Goal: Task Accomplishment & Management: Complete application form

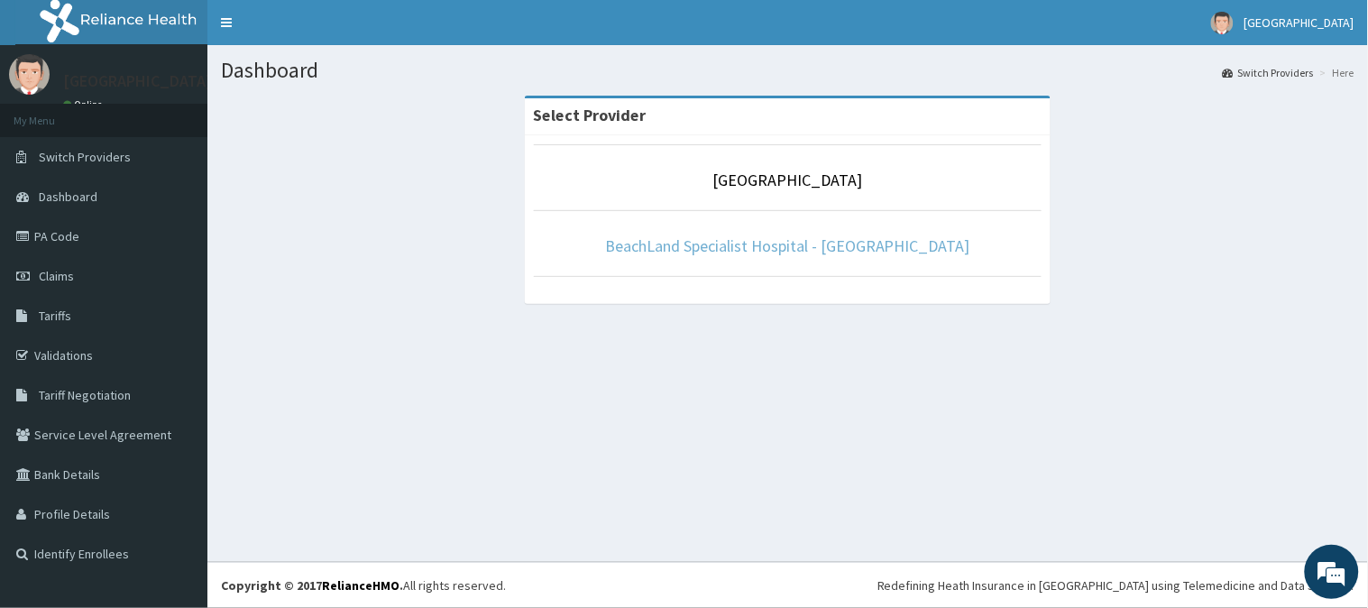
click at [776, 248] on link "BeachLand Specialist Hospital - [GEOGRAPHIC_DATA]" at bounding box center [787, 245] width 365 height 21
click at [865, 245] on link "BeachLand Specialist Hospital - [GEOGRAPHIC_DATA]" at bounding box center [787, 245] width 365 height 21
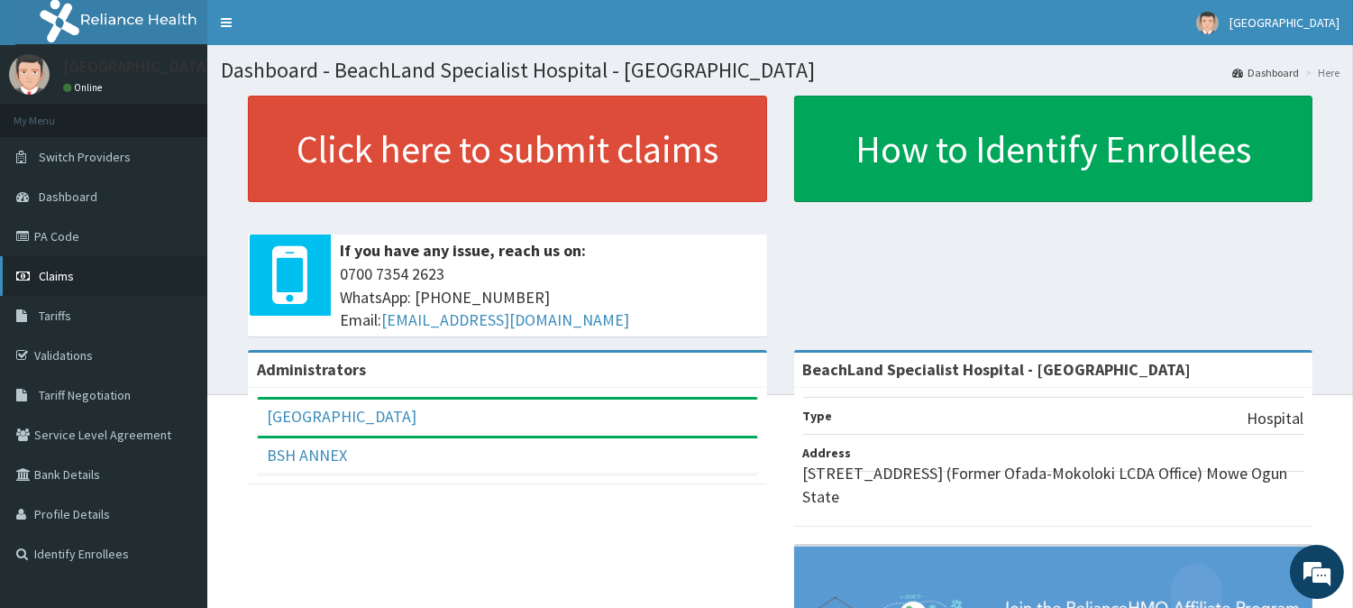
click at [50, 281] on span "Claims" at bounding box center [56, 276] width 35 height 16
click at [45, 231] on link "PA Code" at bounding box center [103, 236] width 207 height 40
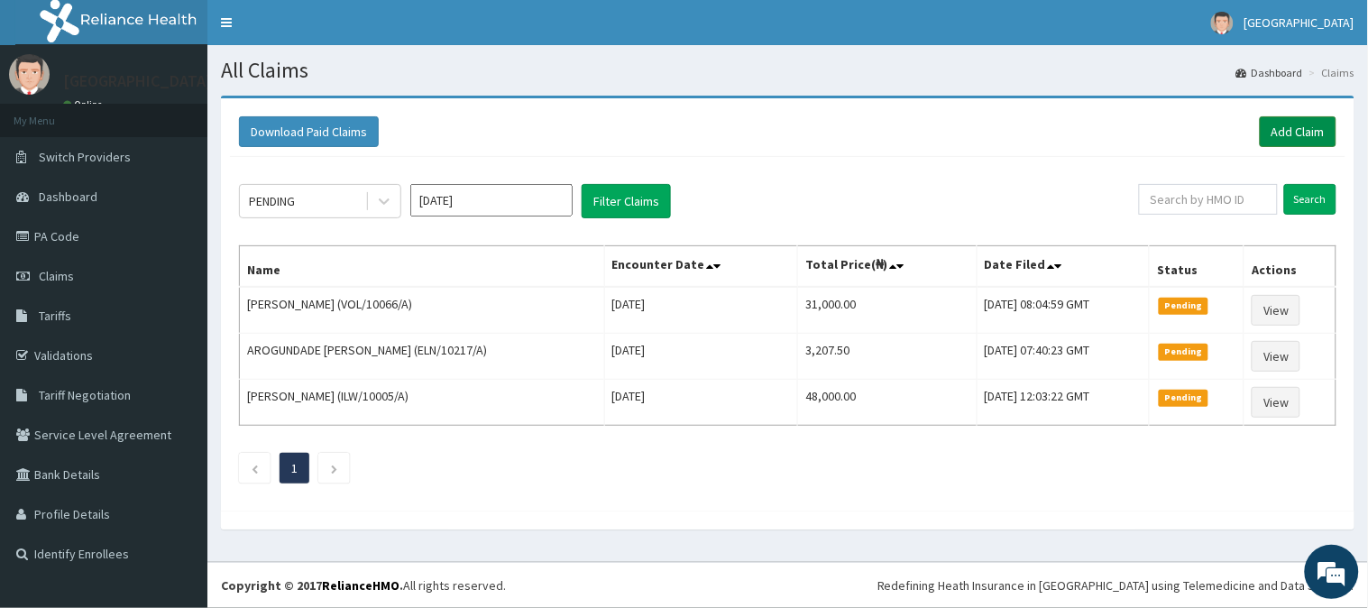
click at [1304, 127] on link "Add Claim" at bounding box center [1297, 131] width 77 height 31
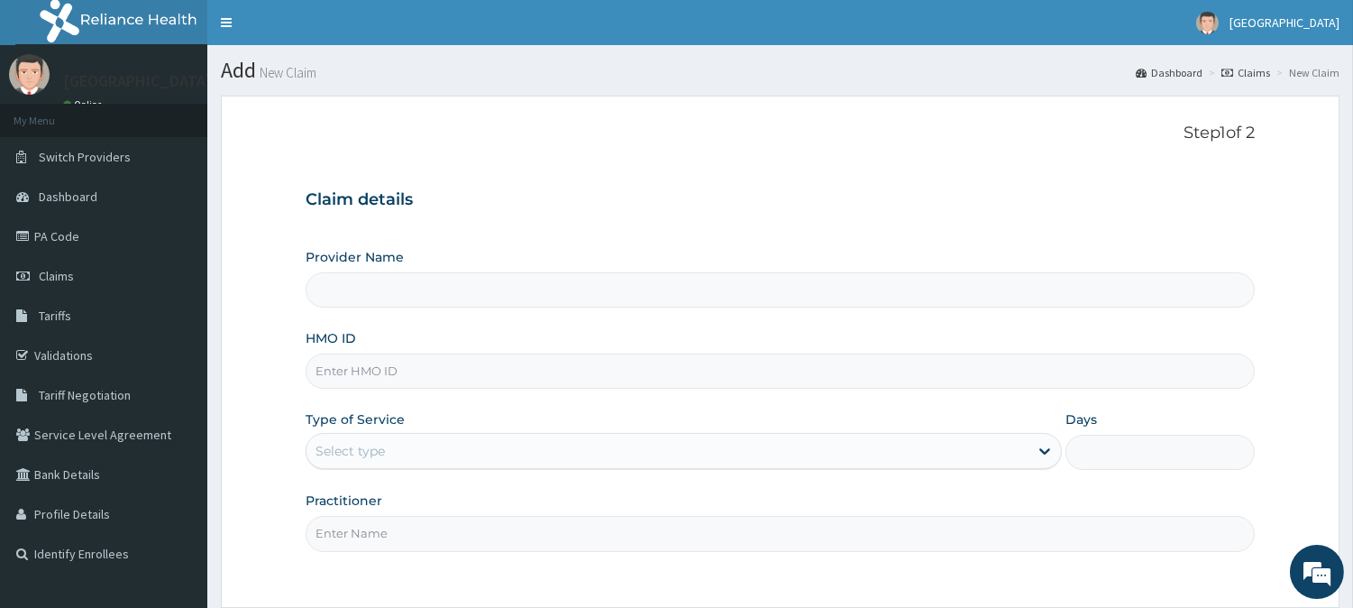
type input "BeachLand Specialist Hospital - [GEOGRAPHIC_DATA]"
click at [395, 380] on input "HMO ID" at bounding box center [780, 370] width 949 height 35
paste input "DGE/10090/A"
type input "DGE/10090/A"
click at [724, 452] on div "Select type" at bounding box center [668, 450] width 722 height 29
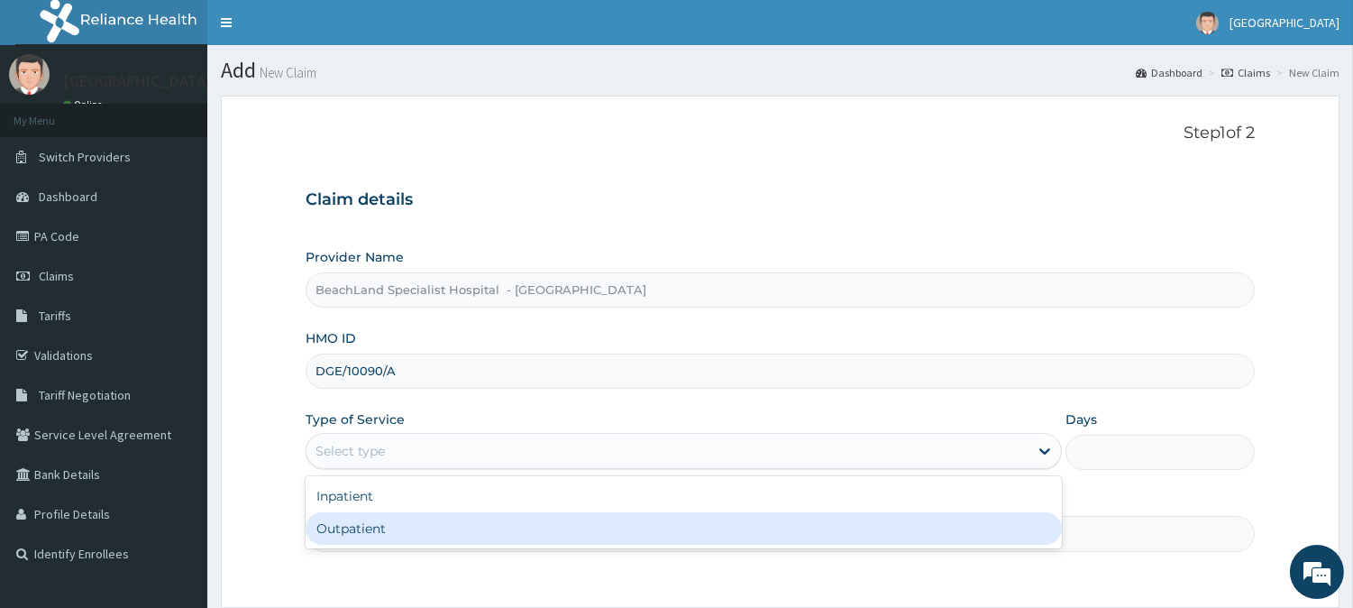
click at [436, 529] on div "Outpatient" at bounding box center [684, 528] width 756 height 32
type input "1"
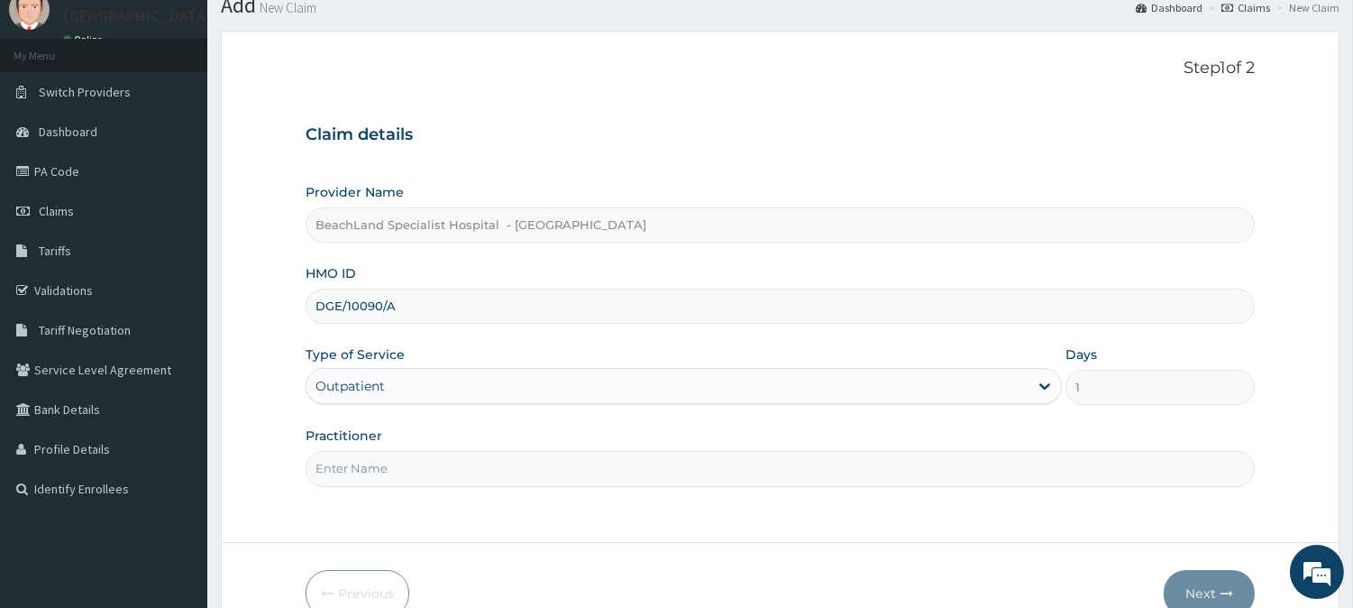
scroll to position [100, 0]
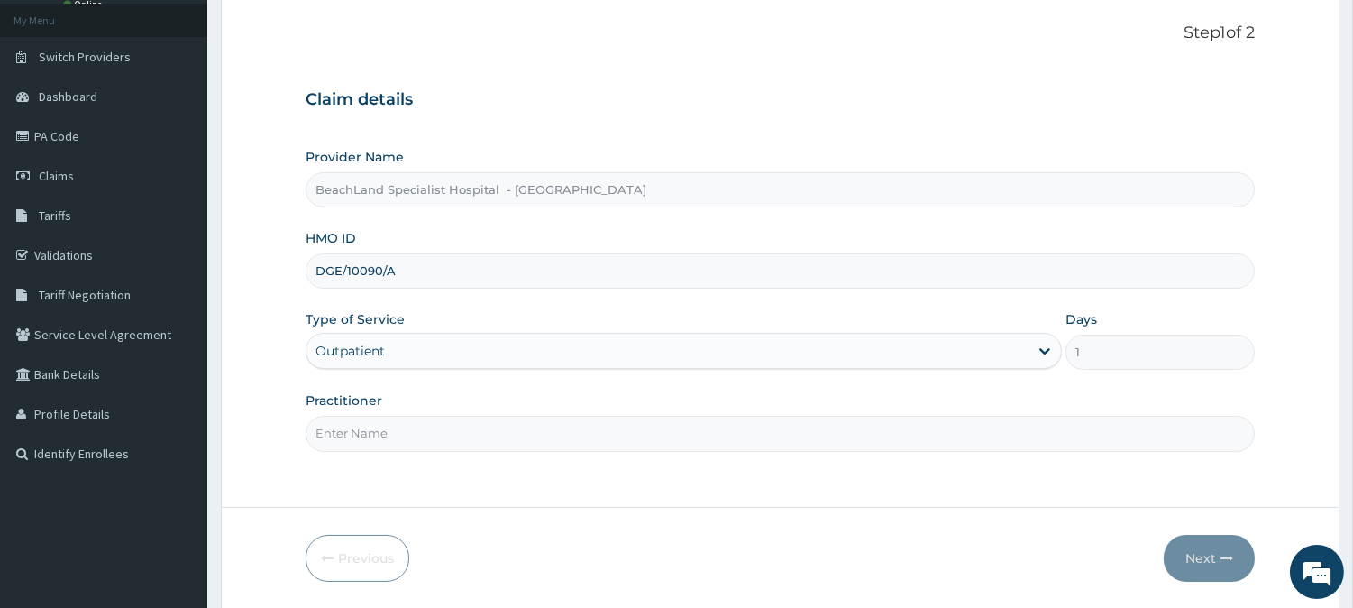
click at [417, 428] on input "Practitioner" at bounding box center [780, 433] width 949 height 35
click at [376, 431] on input "Practitioner" at bounding box center [780, 433] width 949 height 35
click at [362, 425] on input "Practitioner" at bounding box center [780, 433] width 949 height 35
click at [366, 440] on input "dr" at bounding box center [780, 433] width 949 height 35
type input "d"
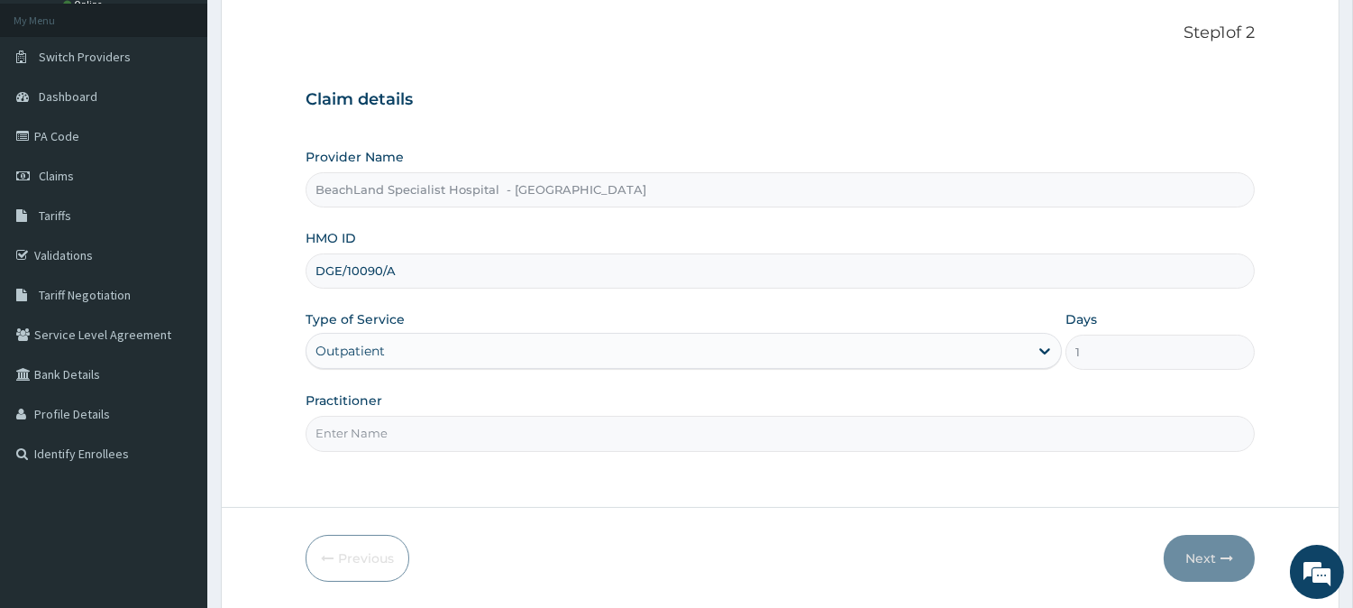
click at [363, 435] on input "Practitioner" at bounding box center [780, 433] width 949 height 35
type input "DR AJALA"
click at [1205, 565] on button "Next" at bounding box center [1209, 558] width 91 height 47
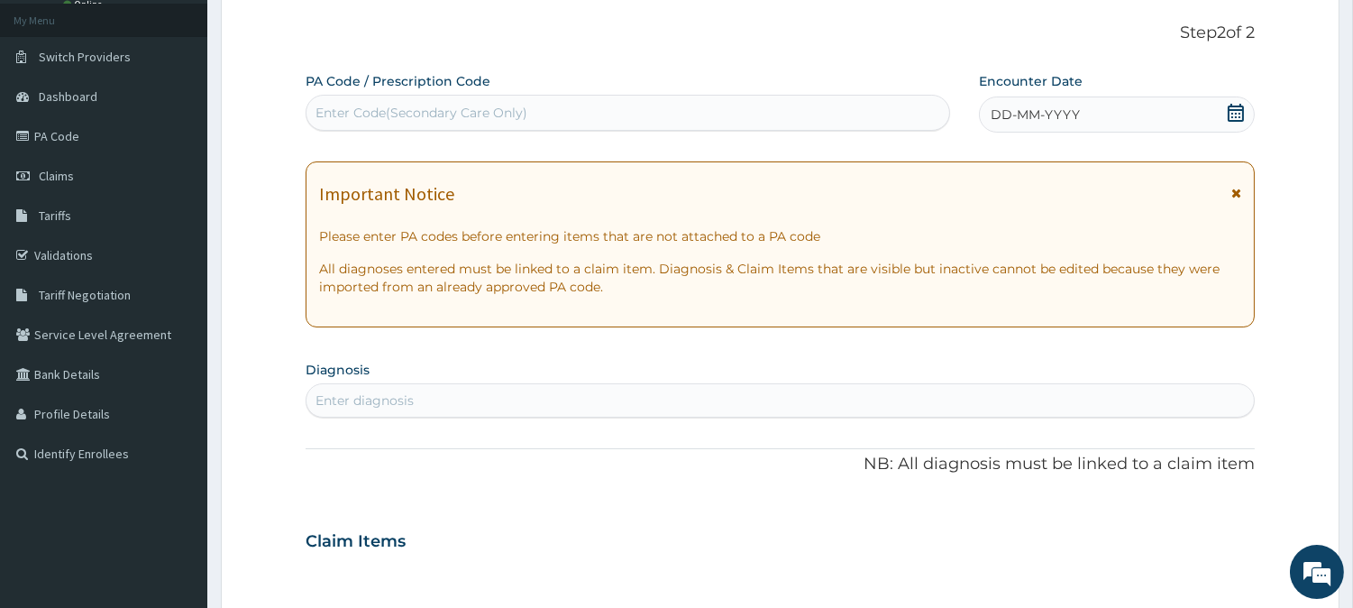
click at [391, 106] on div "Enter Code(Secondary Care Only)" at bounding box center [422, 113] width 212 height 18
paste input "PA/1C833B"
type input "PA/1C833B"
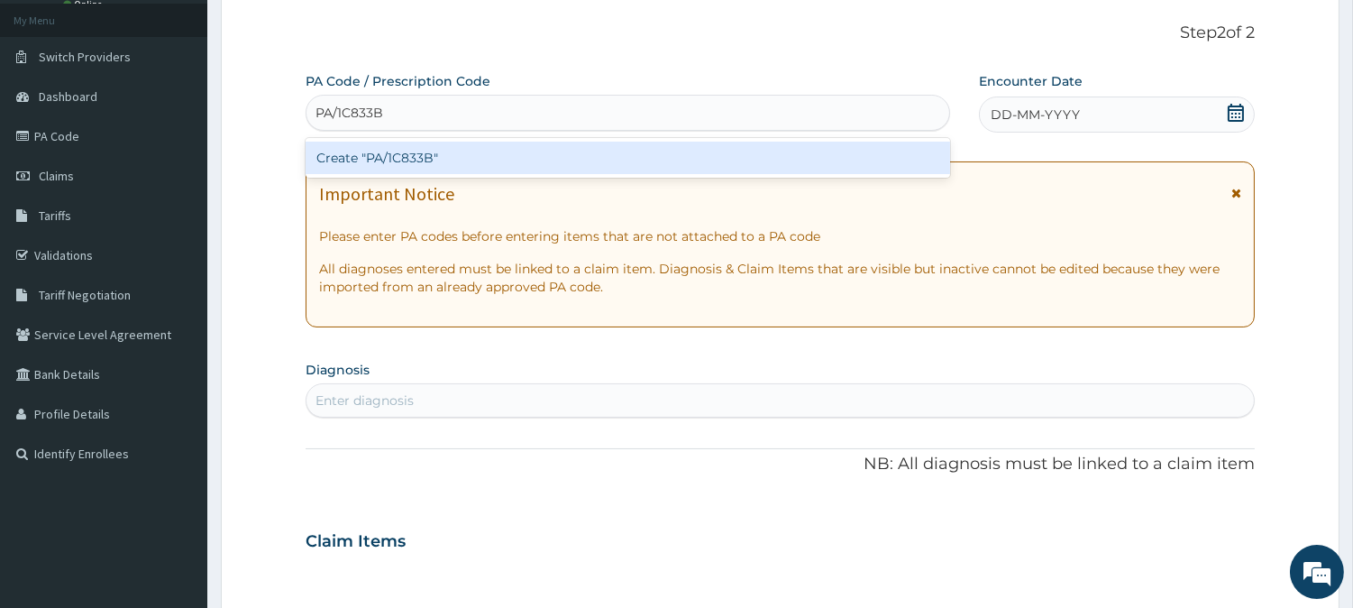
click at [524, 173] on div "Create "PA/1C833B"" at bounding box center [628, 158] width 645 height 32
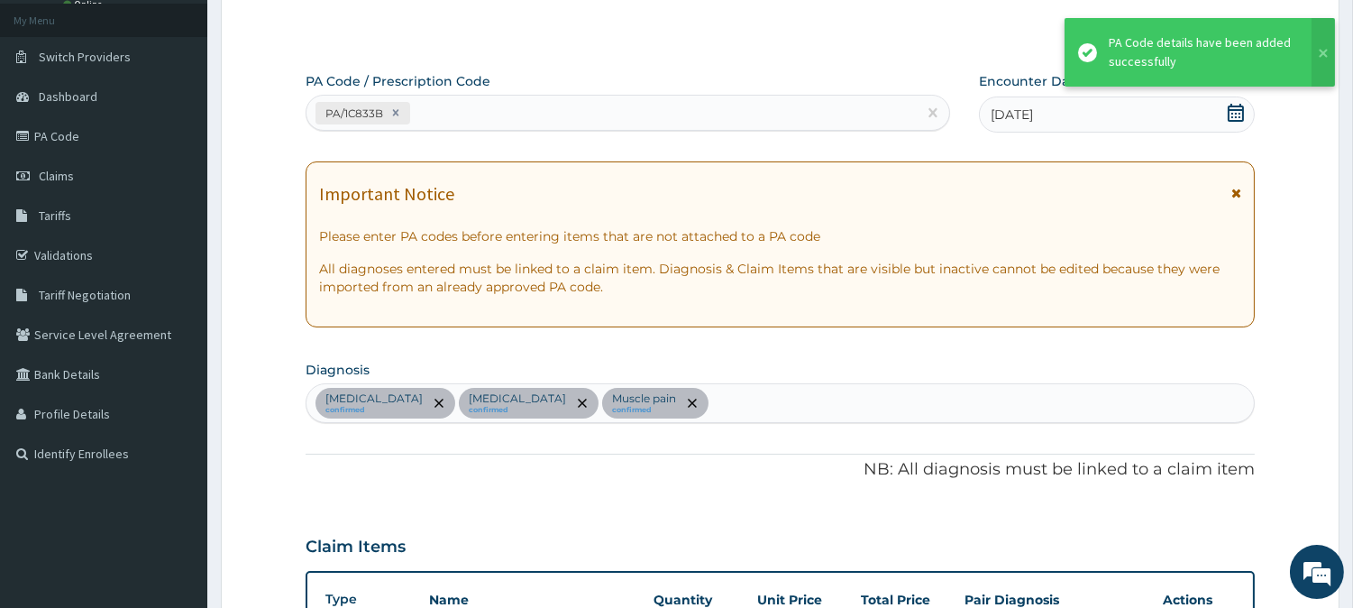
scroll to position [633, 0]
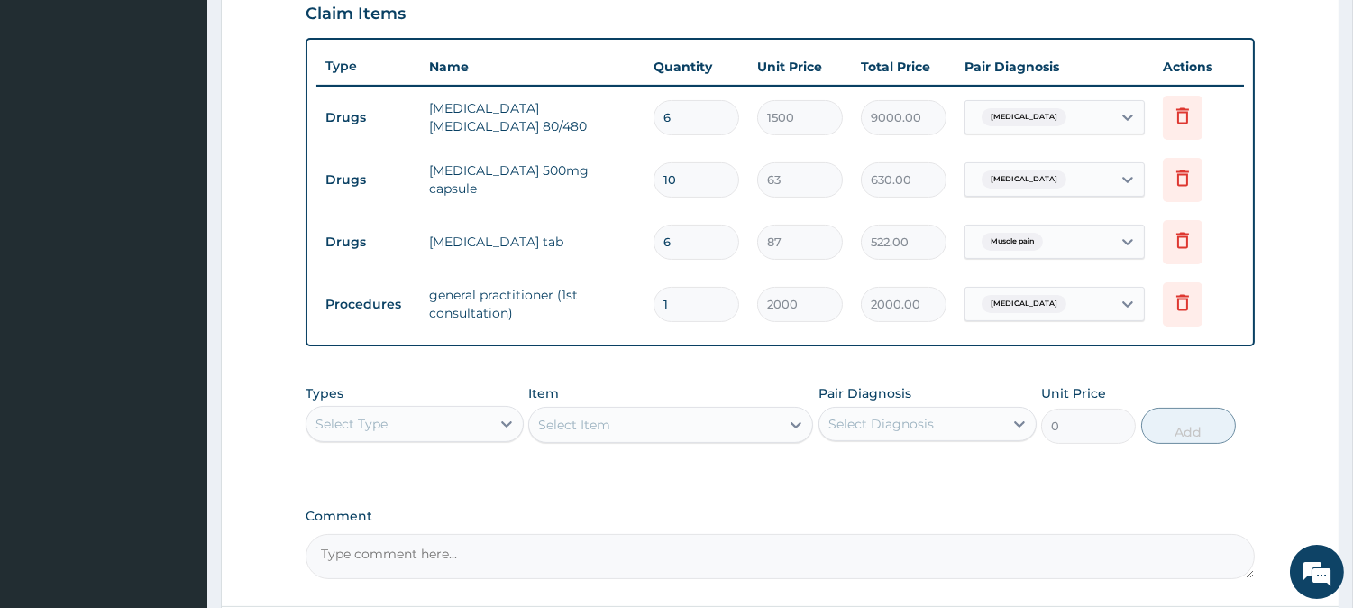
drag, startPoint x: 359, startPoint y: 426, endPoint x: 353, endPoint y: 436, distance: 11.3
click at [357, 426] on div "Select Type" at bounding box center [352, 424] width 72 height 18
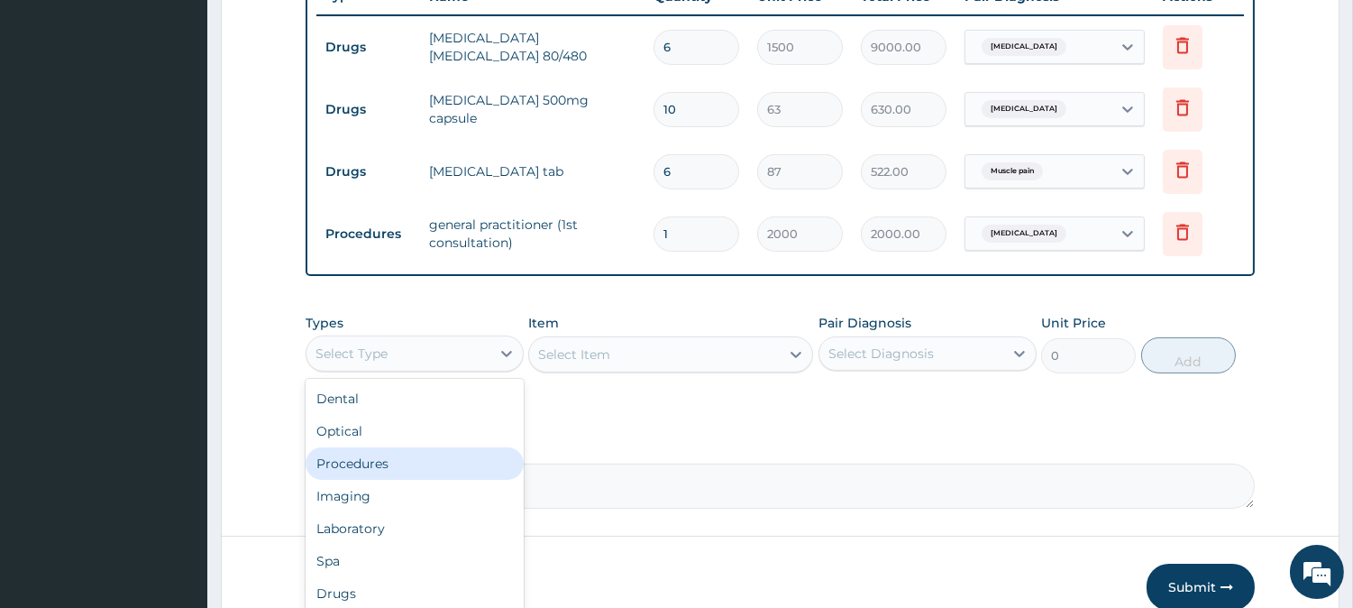
scroll to position [793, 0]
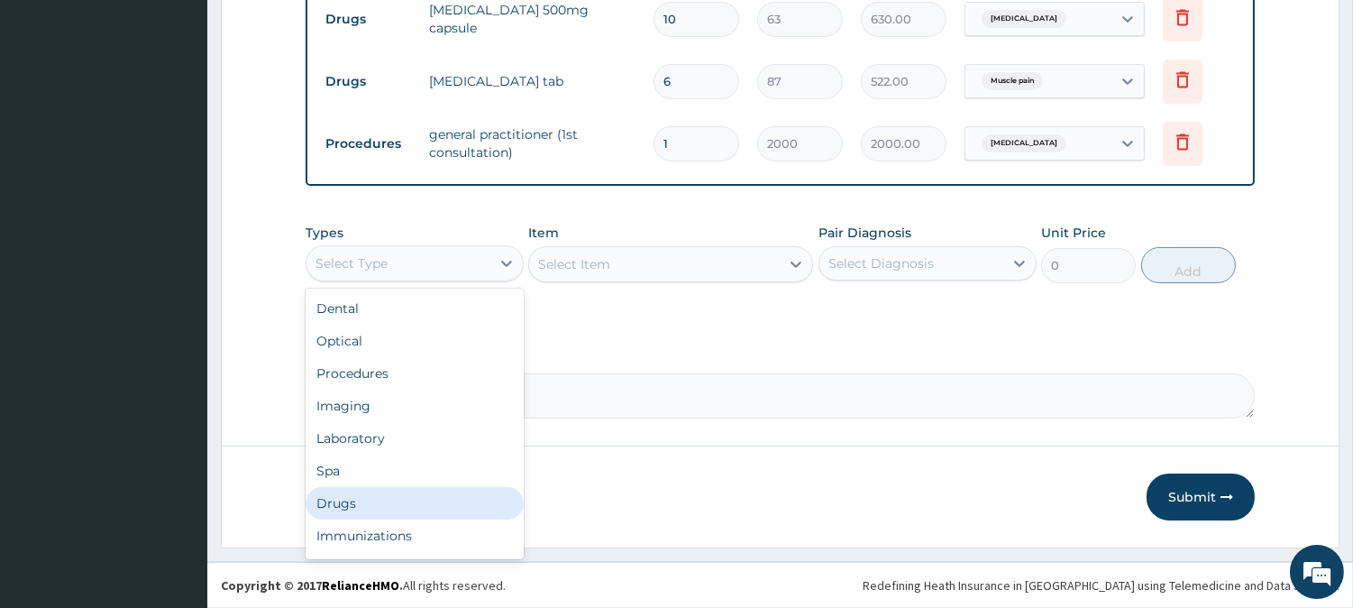
click at [366, 507] on div "Drugs" at bounding box center [415, 503] width 218 height 32
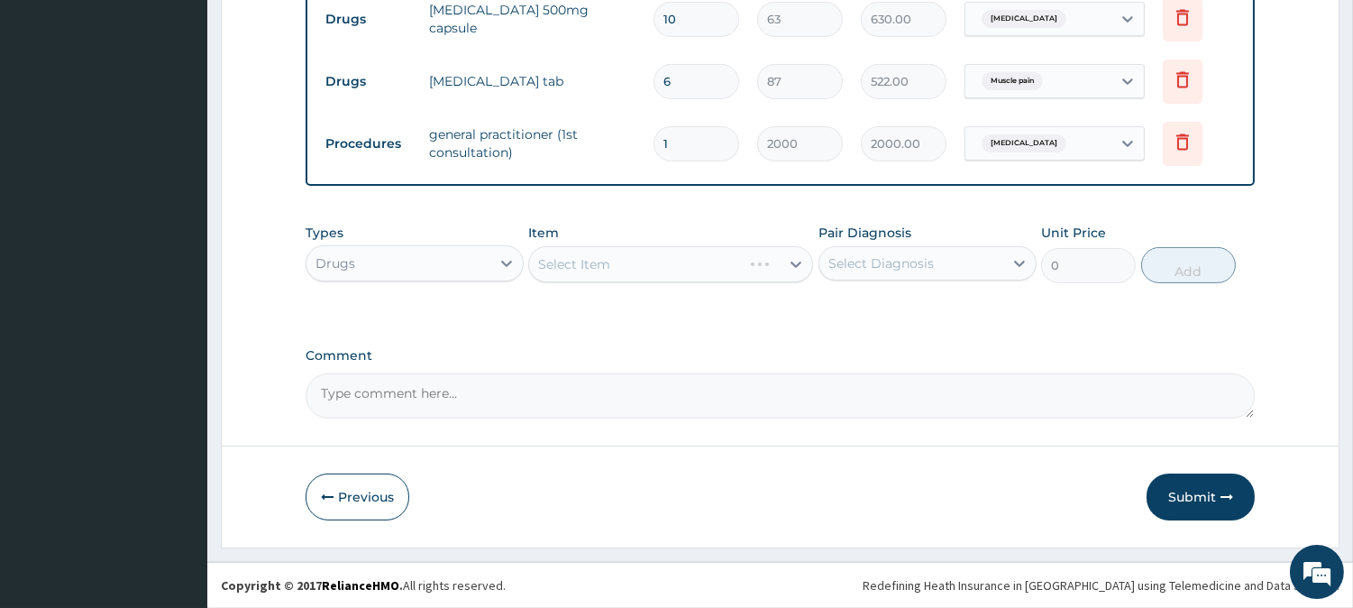
click at [618, 273] on div "Select Item" at bounding box center [670, 264] width 285 height 36
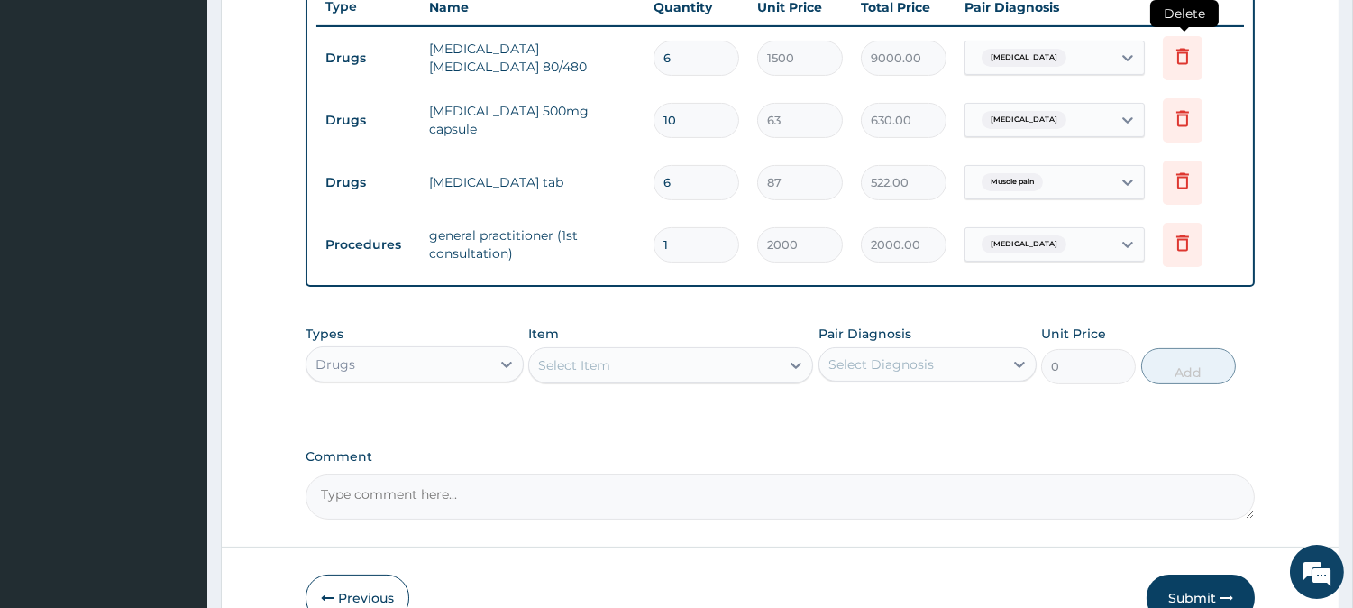
click at [1186, 52] on icon at bounding box center [1183, 56] width 22 height 22
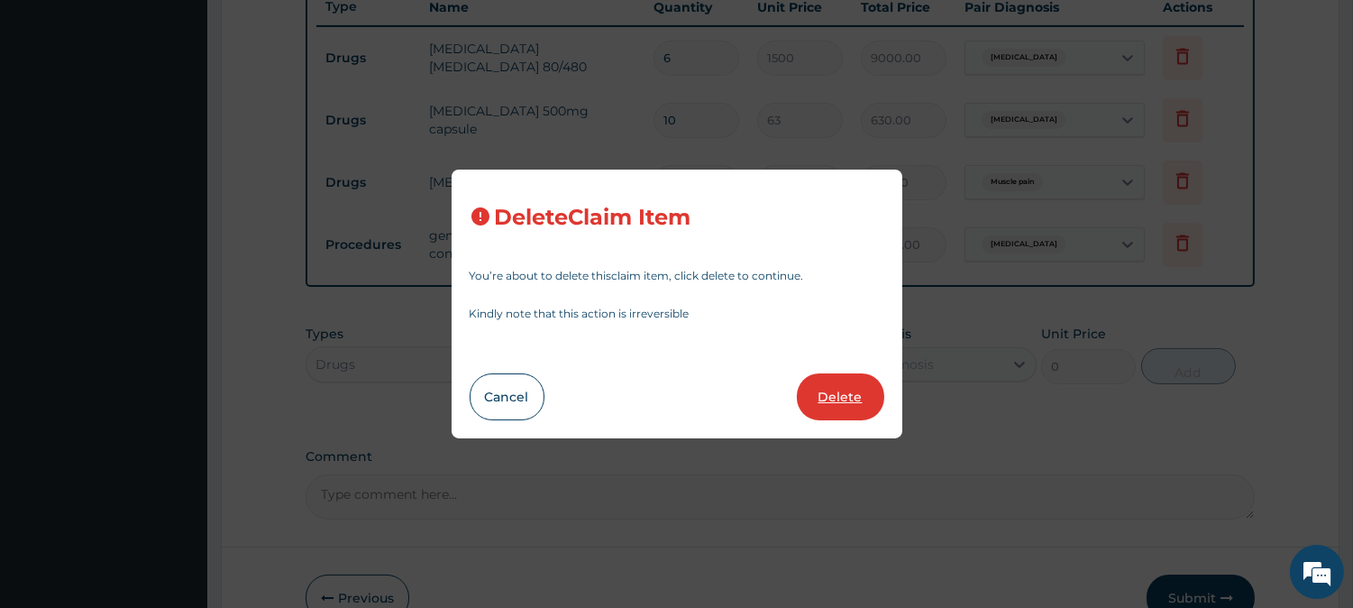
click at [836, 390] on button "Delete" at bounding box center [840, 396] width 87 height 47
type input "10"
type input "63"
type input "630.00"
type input "6"
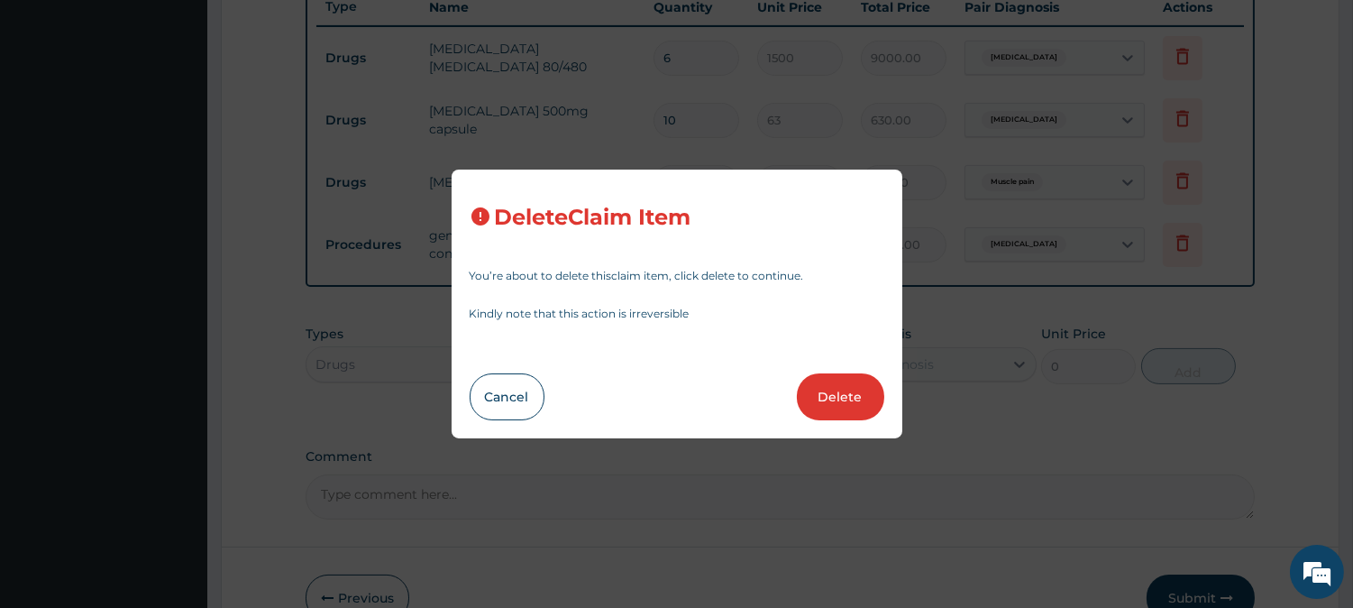
type input "87"
type input "522.00"
type input "1"
type input "2000"
type input "2000.00"
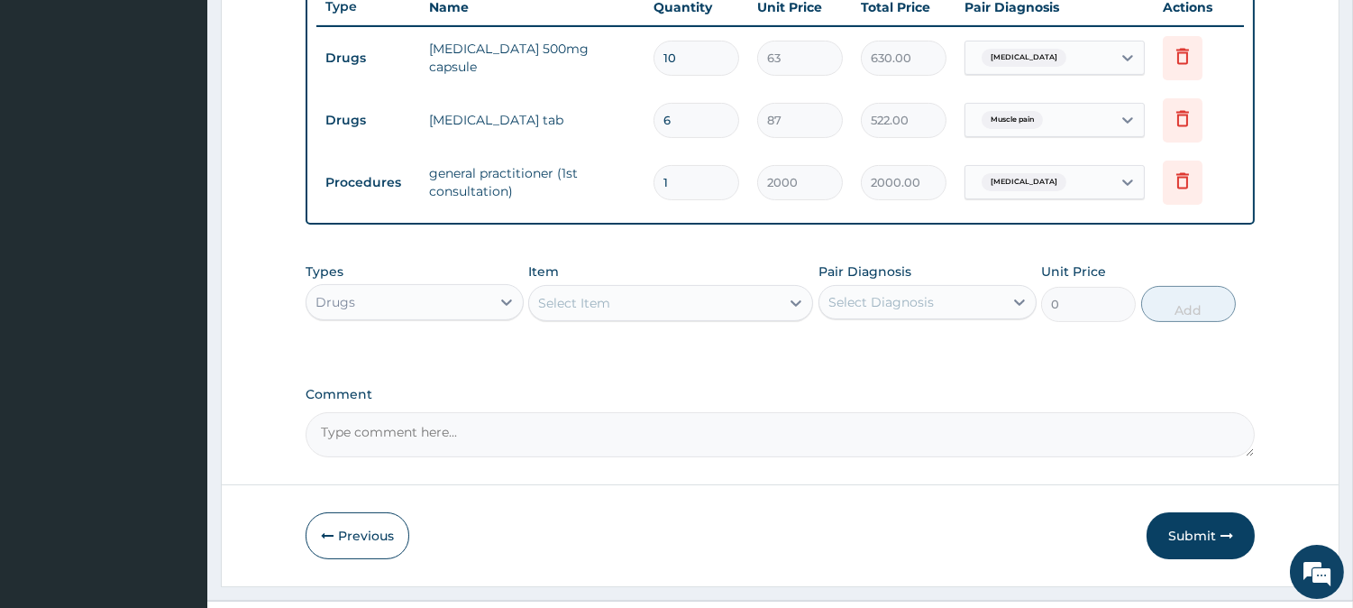
click at [640, 298] on div "Select Item" at bounding box center [654, 302] width 251 height 29
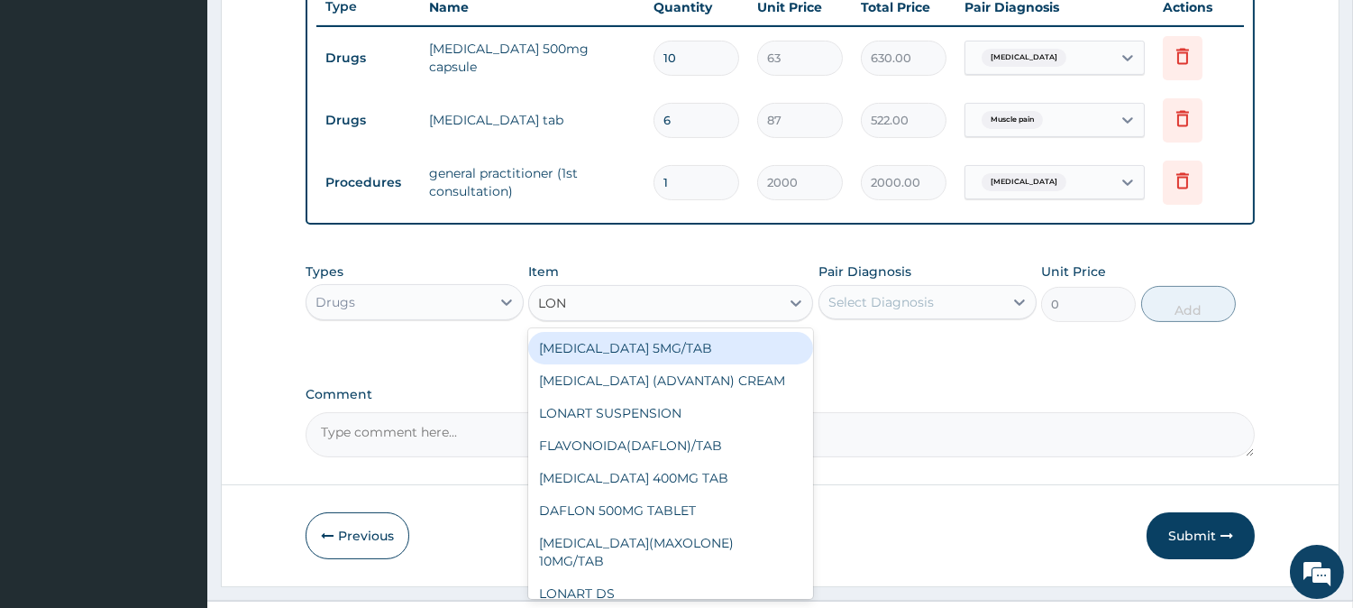
type input "LONA"
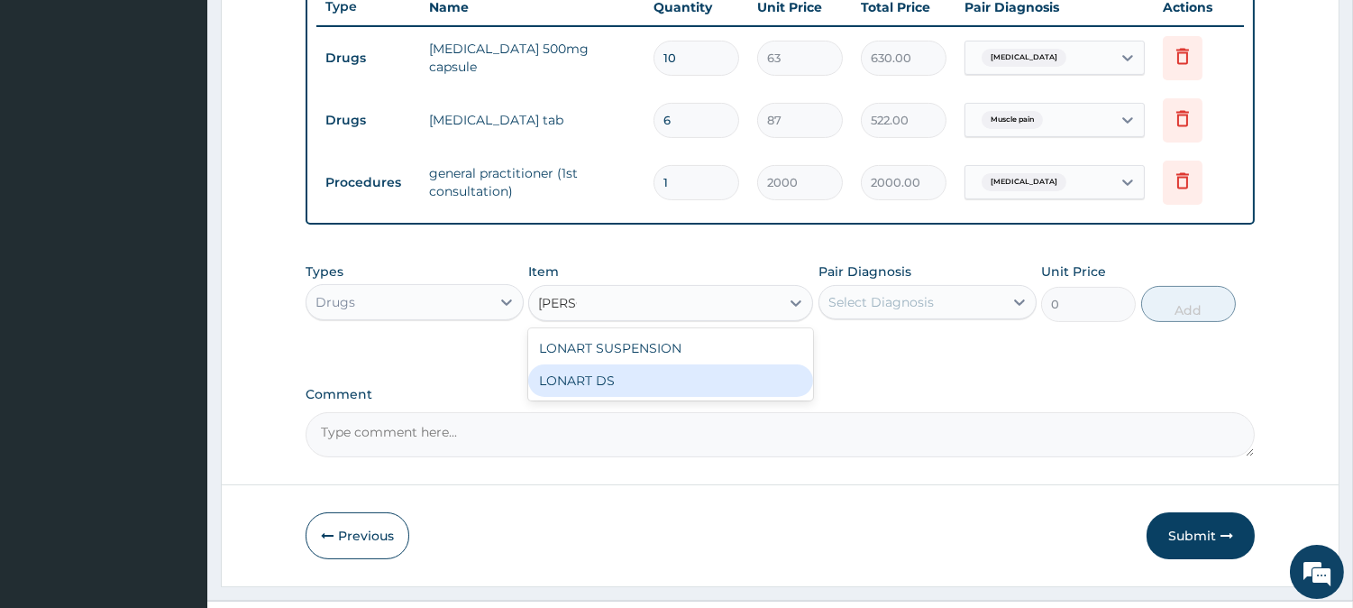
click at [613, 383] on div "LONART DS" at bounding box center [670, 380] width 285 height 32
type input "500"
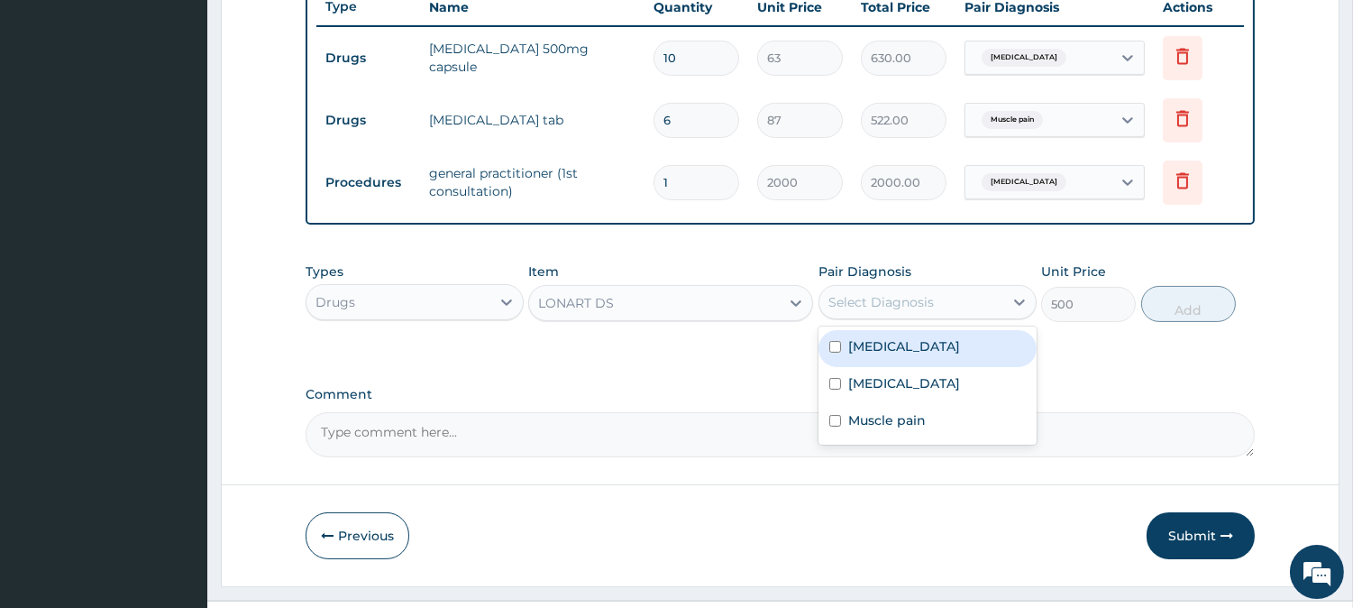
click at [986, 297] on div "Select Diagnosis" at bounding box center [911, 302] width 184 height 29
click at [913, 354] on div "Malaria" at bounding box center [928, 348] width 218 height 37
checkbox input "true"
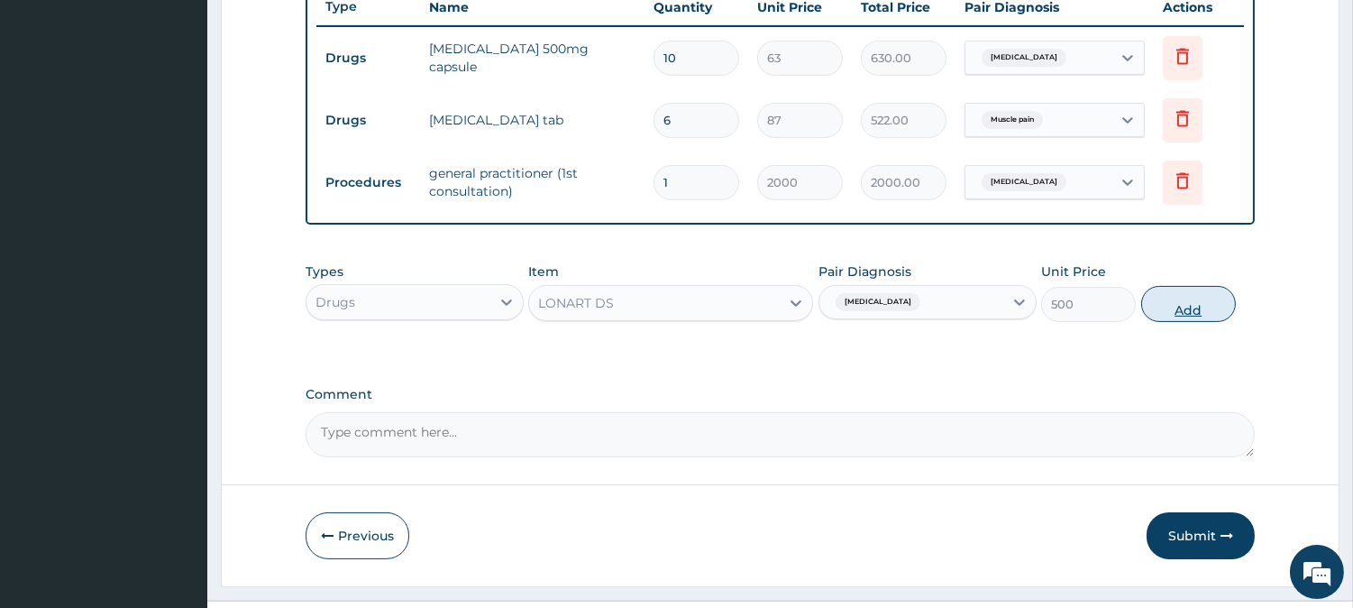
click at [1182, 301] on button "Add" at bounding box center [1188, 304] width 95 height 36
type input "0"
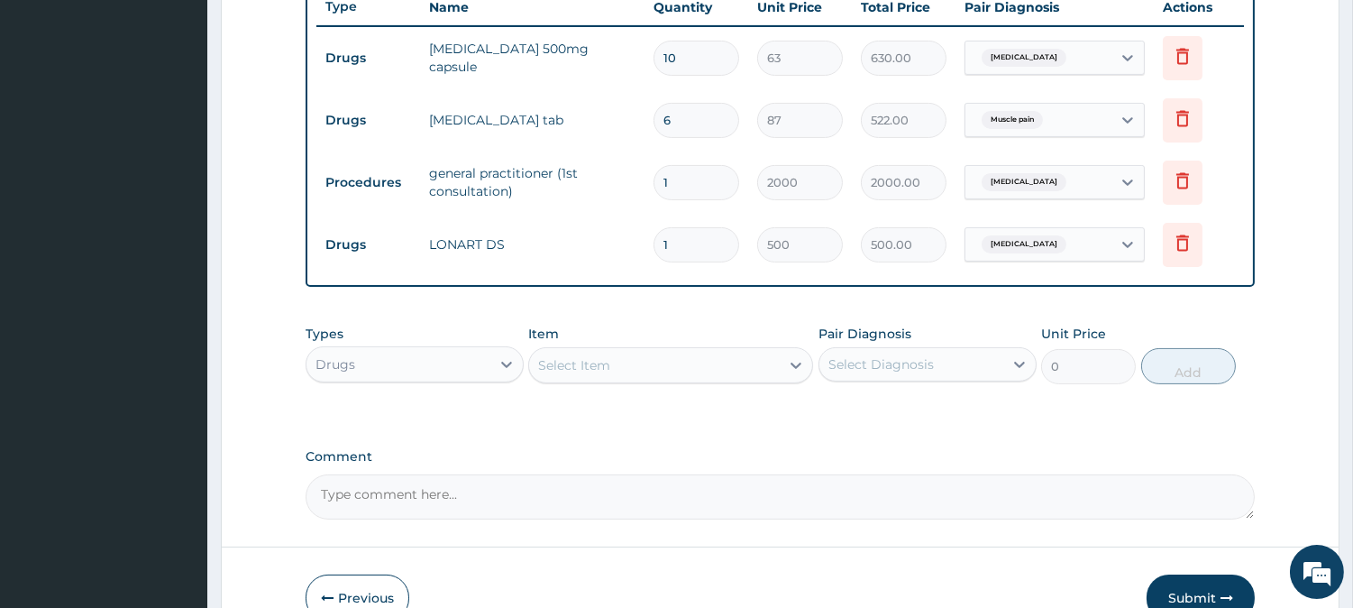
type input "0.00"
type input "6"
type input "3000.00"
type input "6"
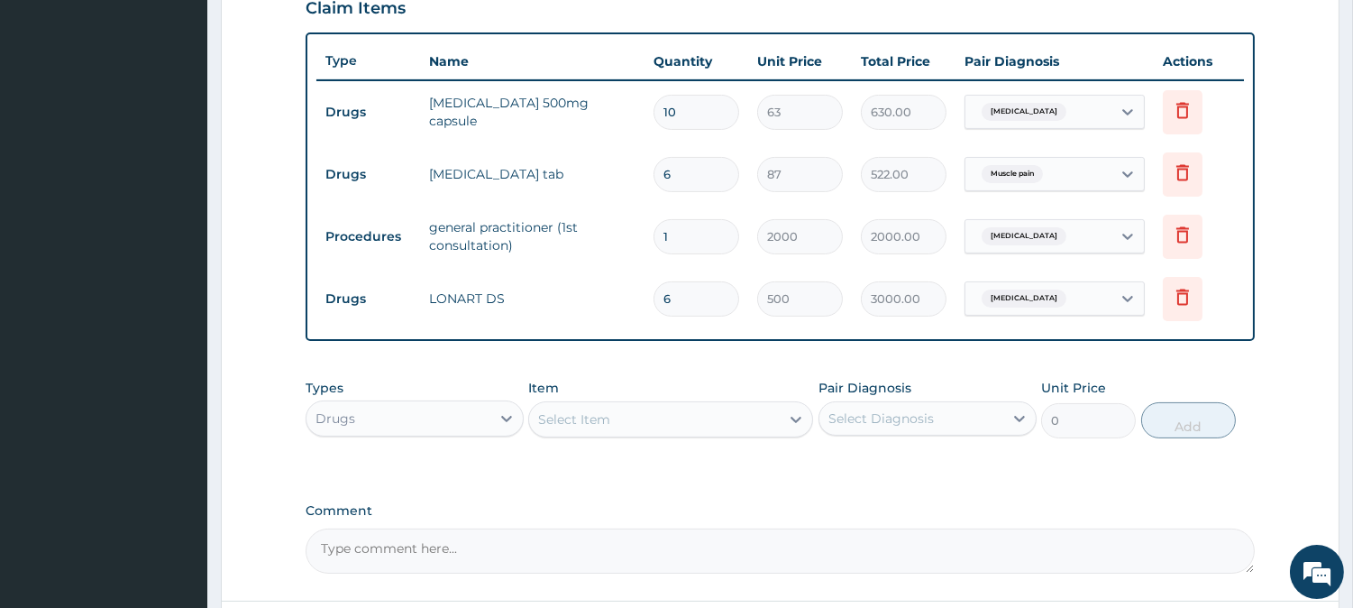
scroll to position [592, 0]
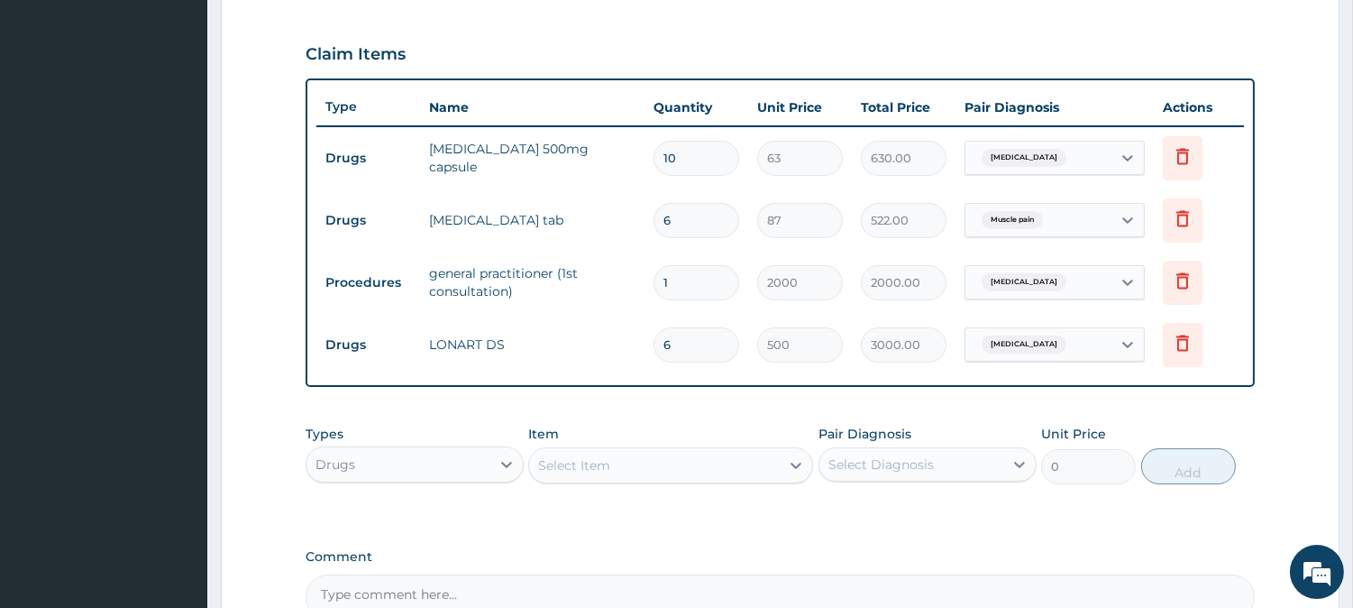
click at [572, 471] on div "Select Item" at bounding box center [574, 465] width 72 height 18
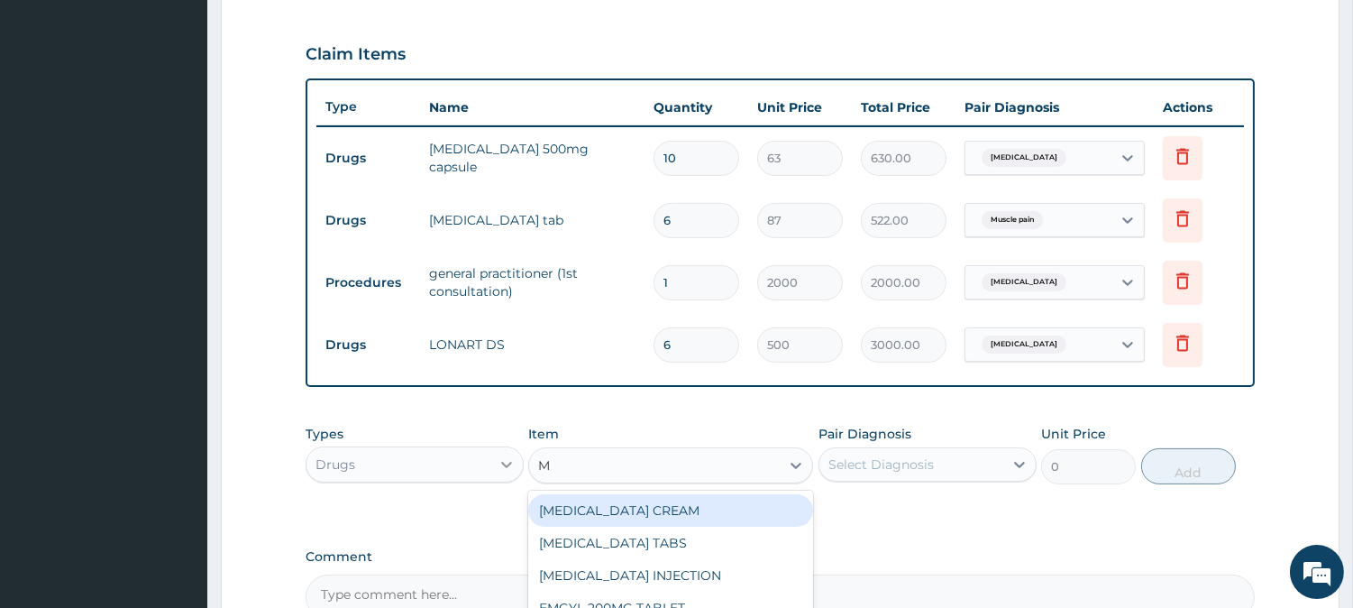
type input "M"
click at [493, 474] on div at bounding box center [506, 464] width 32 height 32
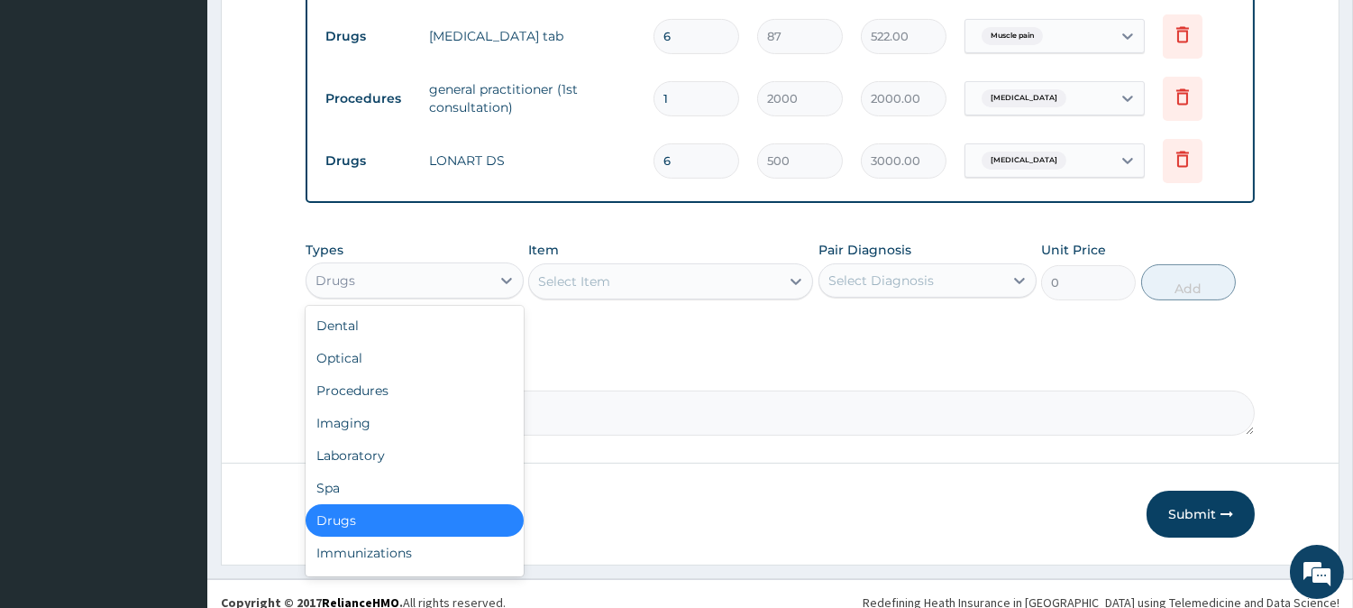
scroll to position [793, 0]
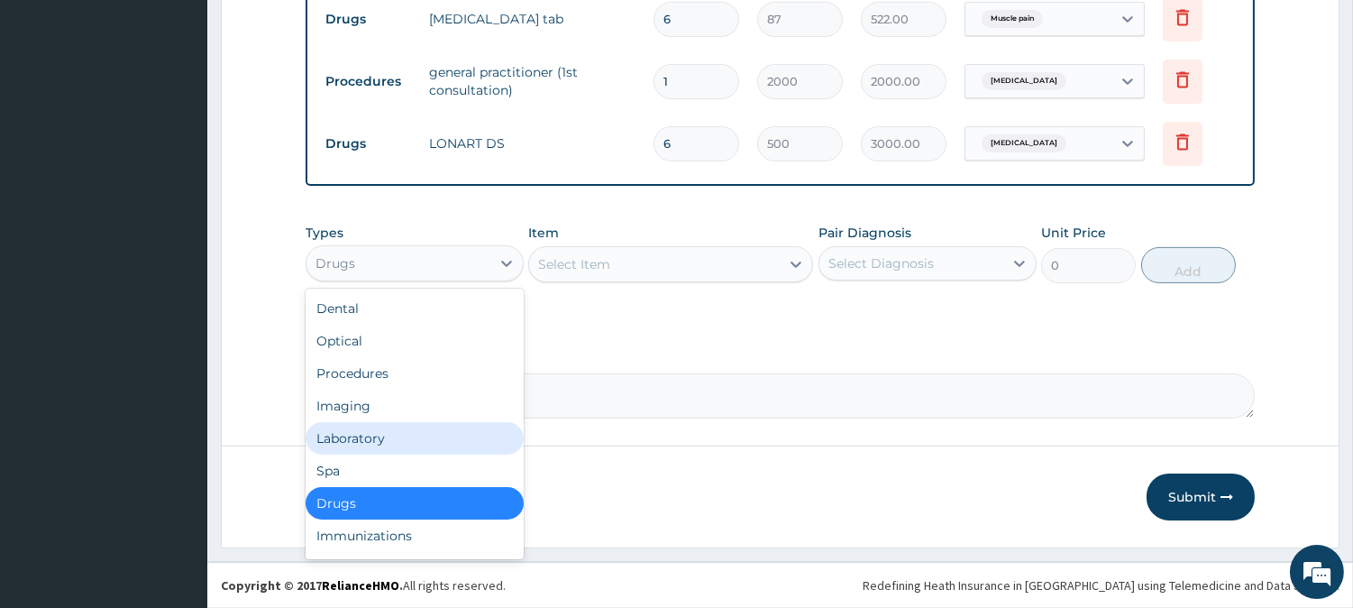
click at [330, 433] on div "Laboratory" at bounding box center [415, 438] width 218 height 32
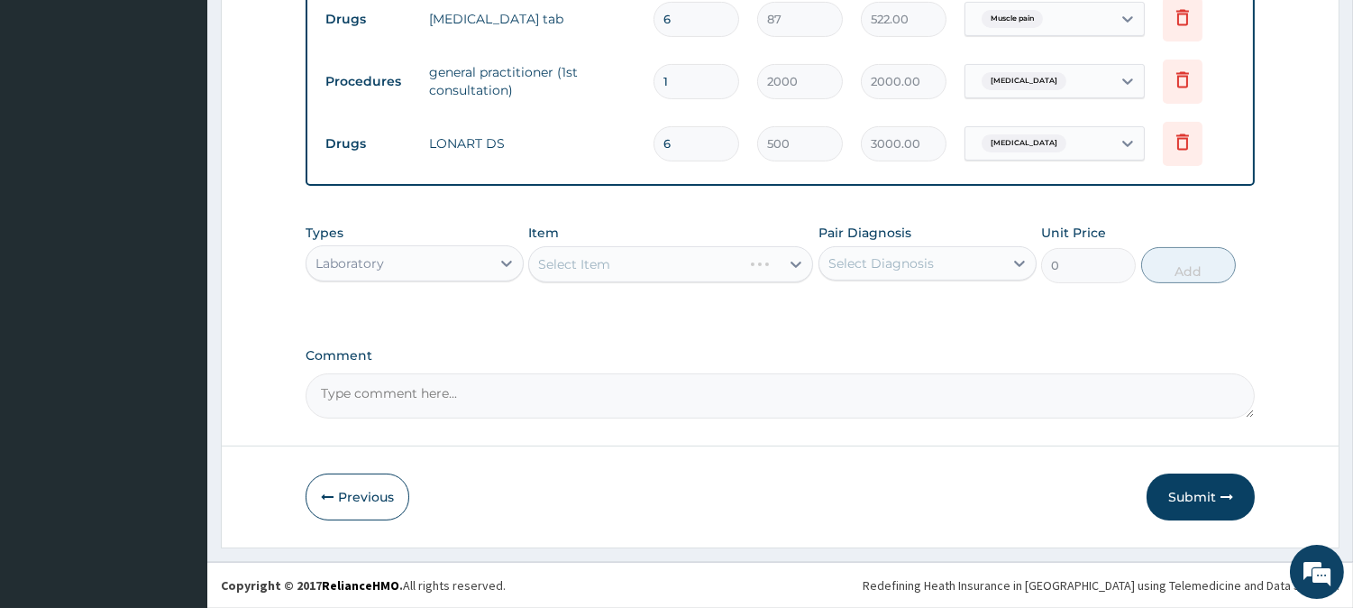
click at [599, 274] on div "Select Item" at bounding box center [670, 264] width 285 height 36
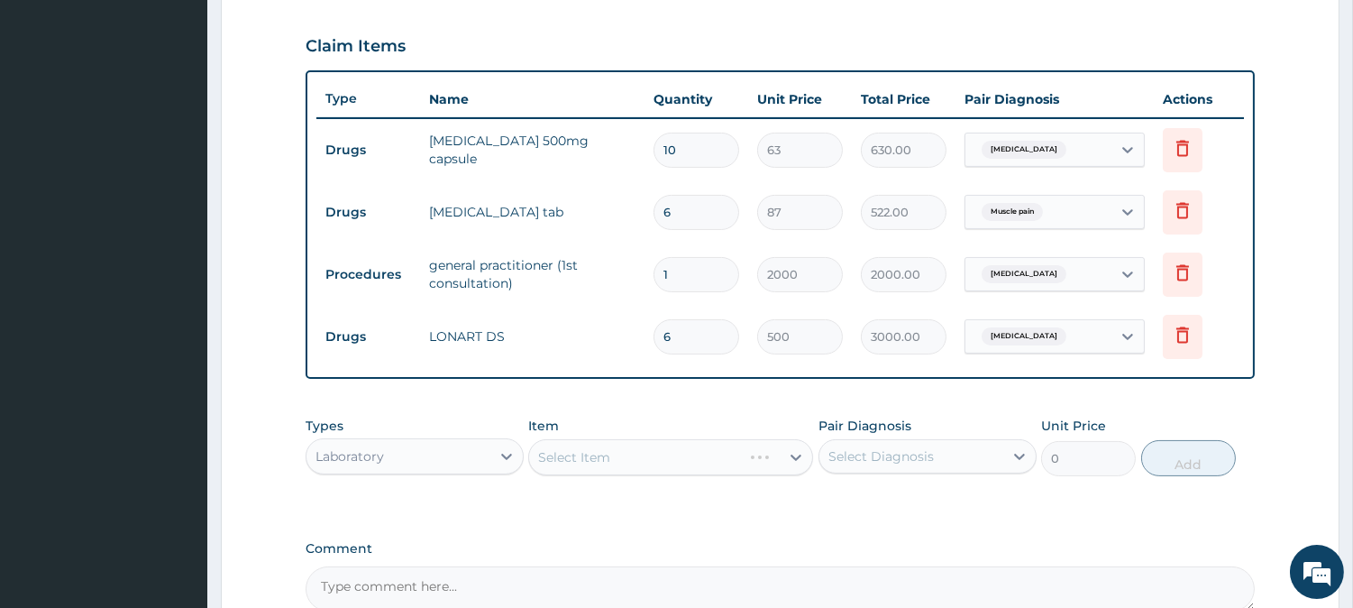
scroll to position [592, 0]
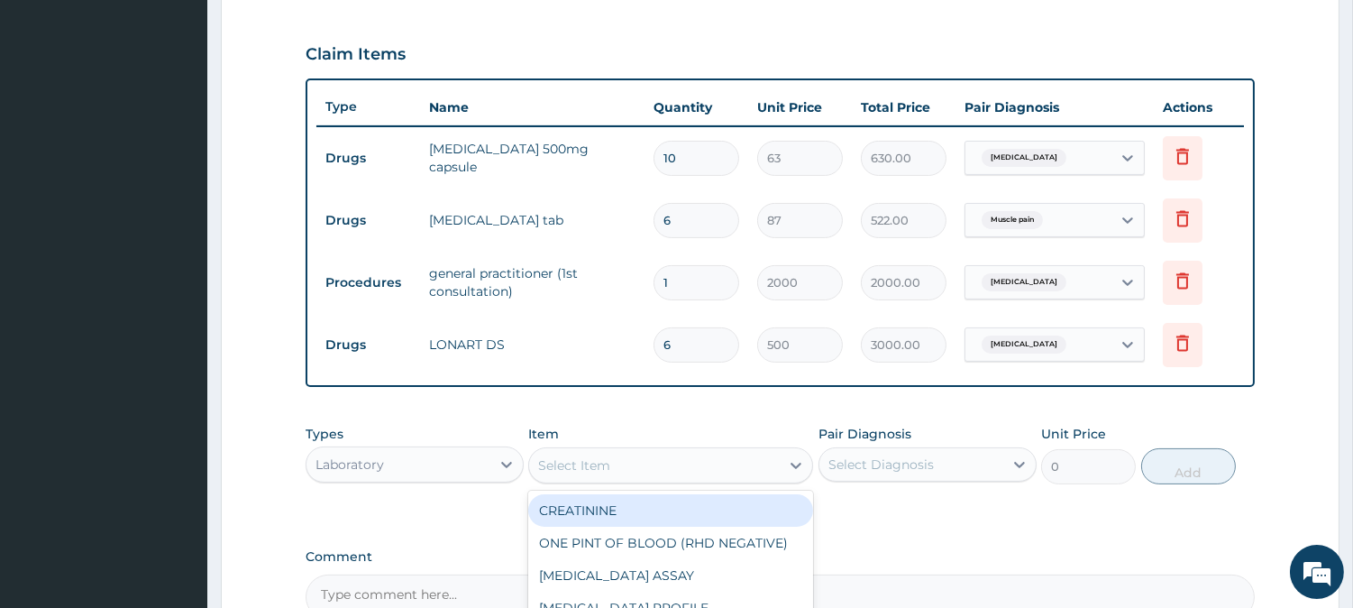
click at [645, 460] on div "Select Item" at bounding box center [654, 465] width 251 height 29
type input "MP"
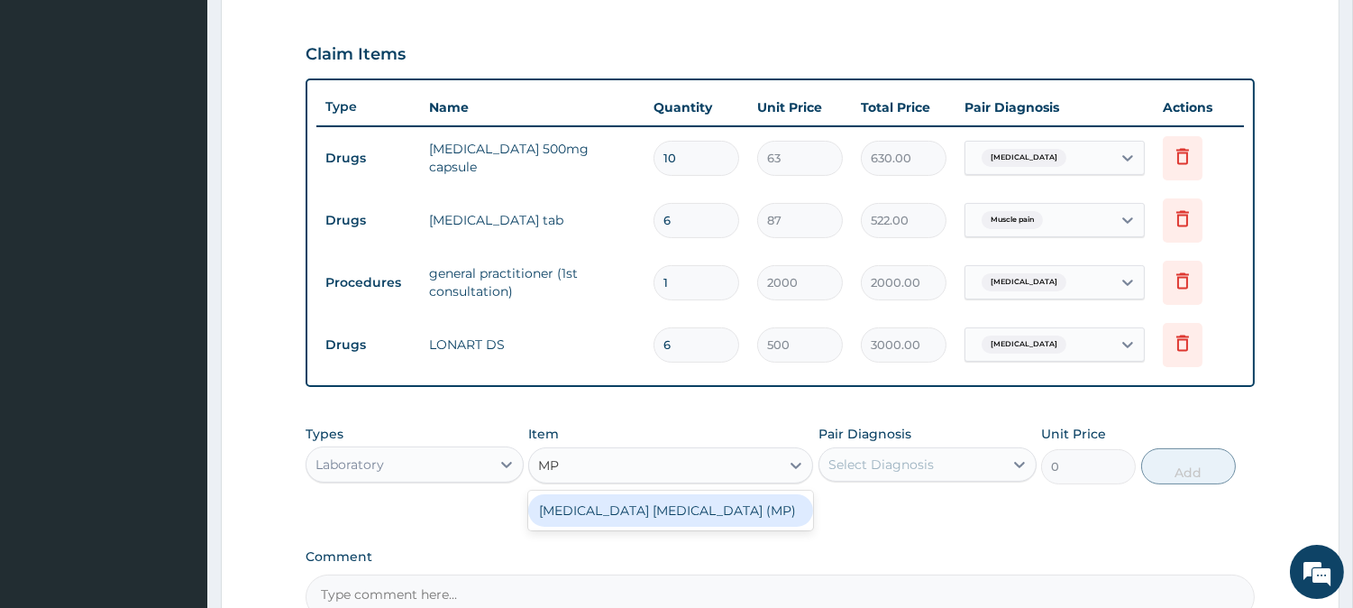
click at [708, 507] on div "MALARIA PARASITE (MP)" at bounding box center [670, 510] width 285 height 32
type input "1625"
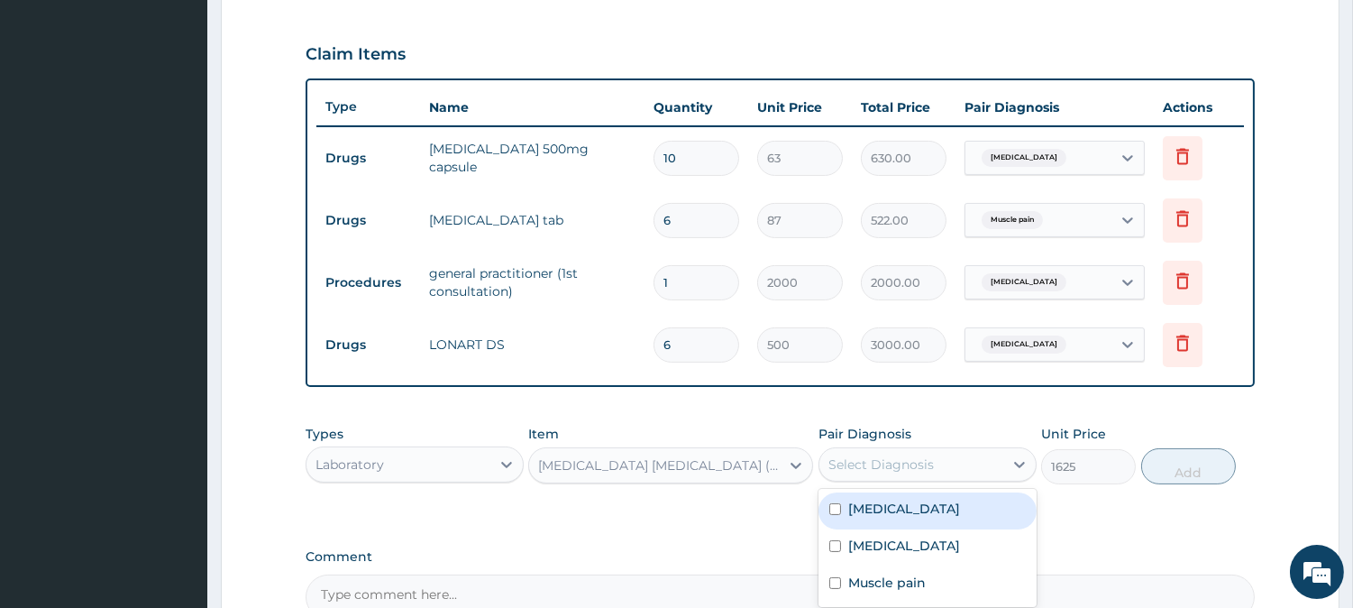
drag, startPoint x: 930, startPoint y: 457, endPoint x: 888, endPoint y: 493, distance: 55.6
click at [929, 460] on div "Select Diagnosis" at bounding box center [880, 464] width 105 height 18
click at [840, 505] on input "checkbox" at bounding box center [835, 509] width 12 height 12
checkbox input "true"
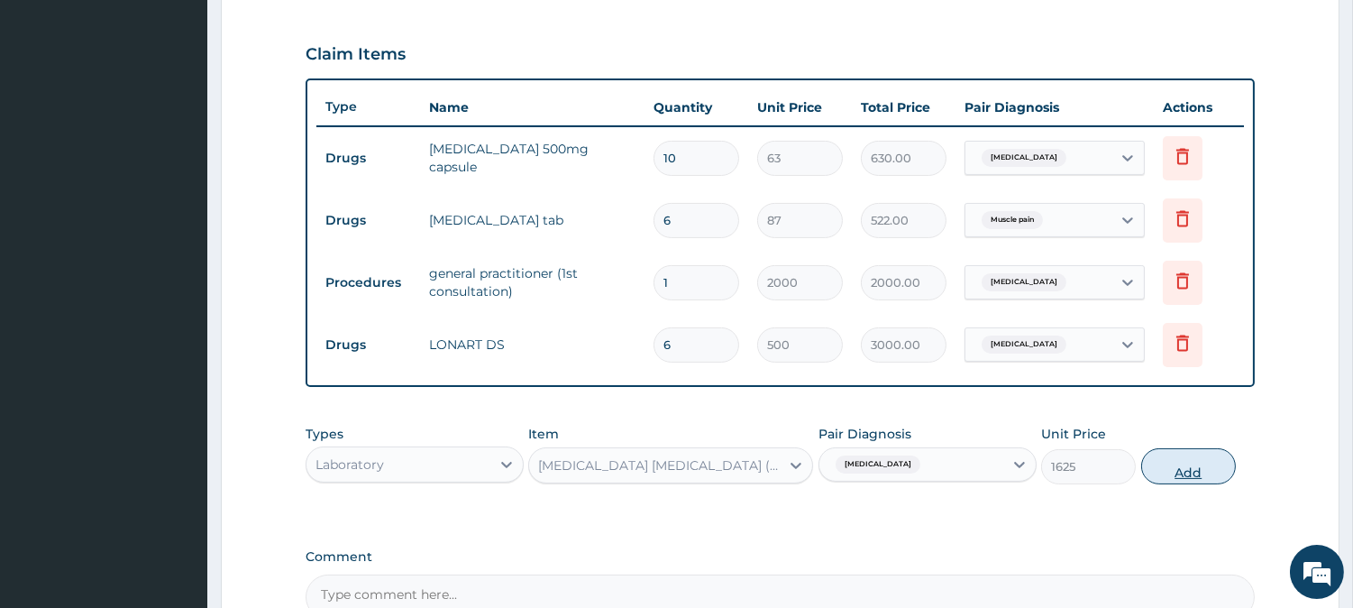
click at [1175, 471] on button "Add" at bounding box center [1188, 466] width 95 height 36
type input "0"
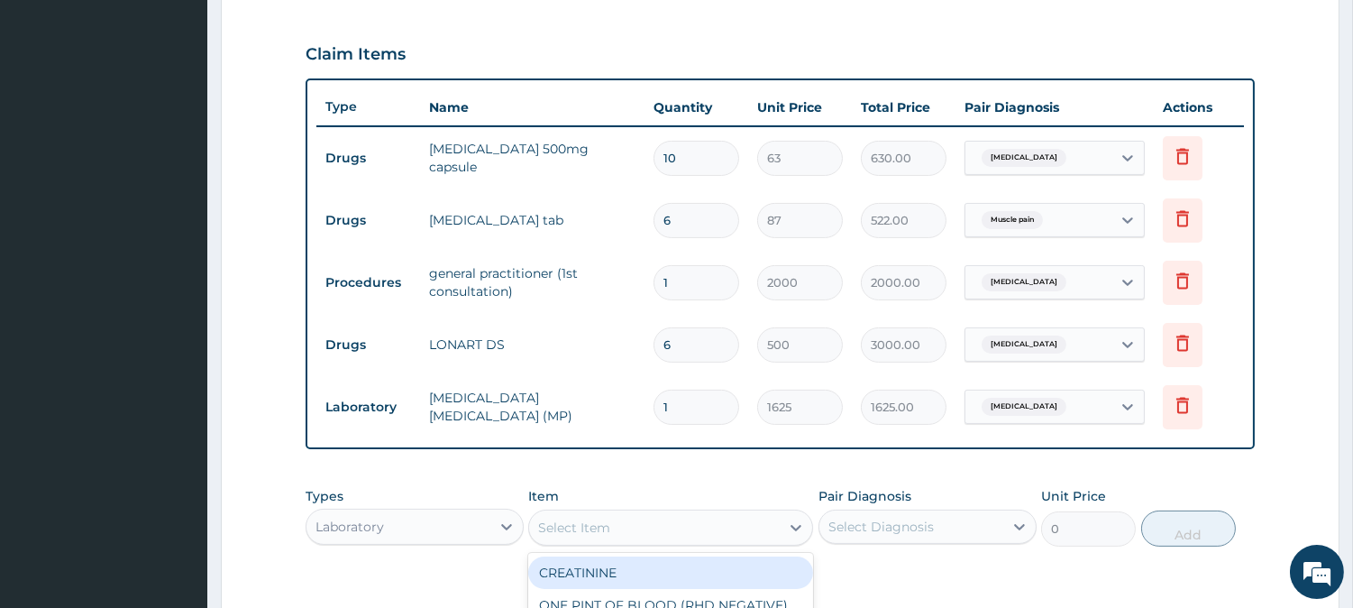
click at [589, 534] on div "Select Item" at bounding box center [574, 527] width 72 height 18
type input "WBC"
click at [600, 563] on div "WBC TOTAL" at bounding box center [670, 572] width 285 height 32
type input "1300"
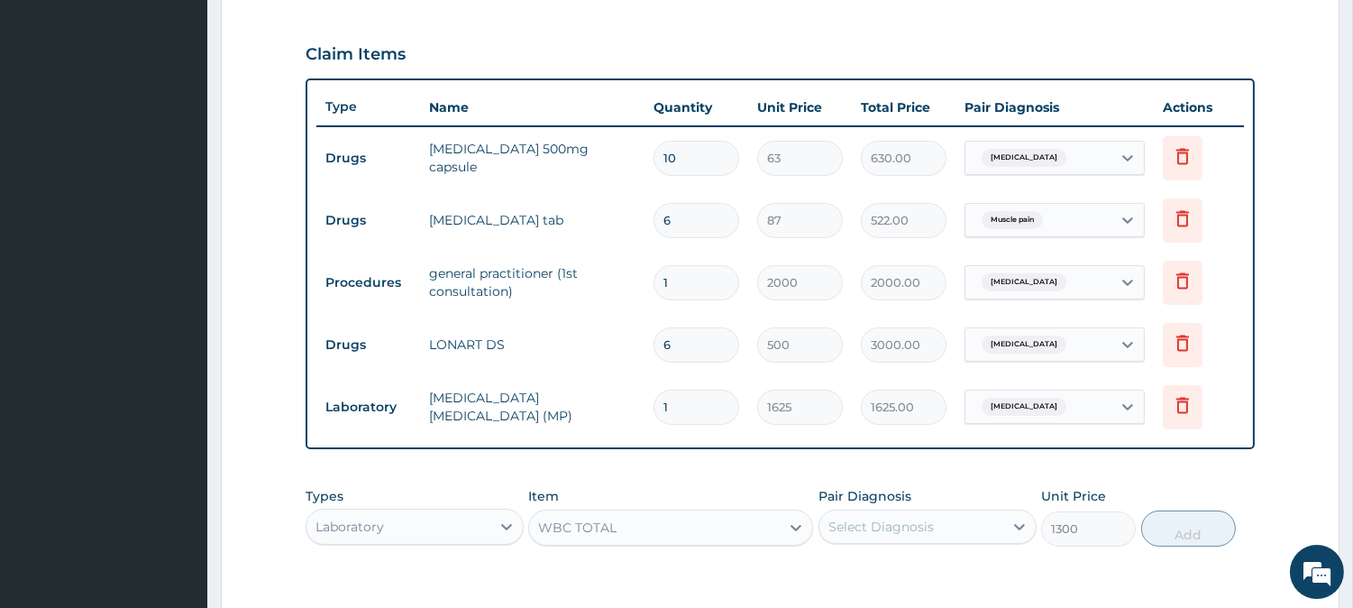
click at [870, 517] on div "Select Diagnosis" at bounding box center [880, 526] width 105 height 18
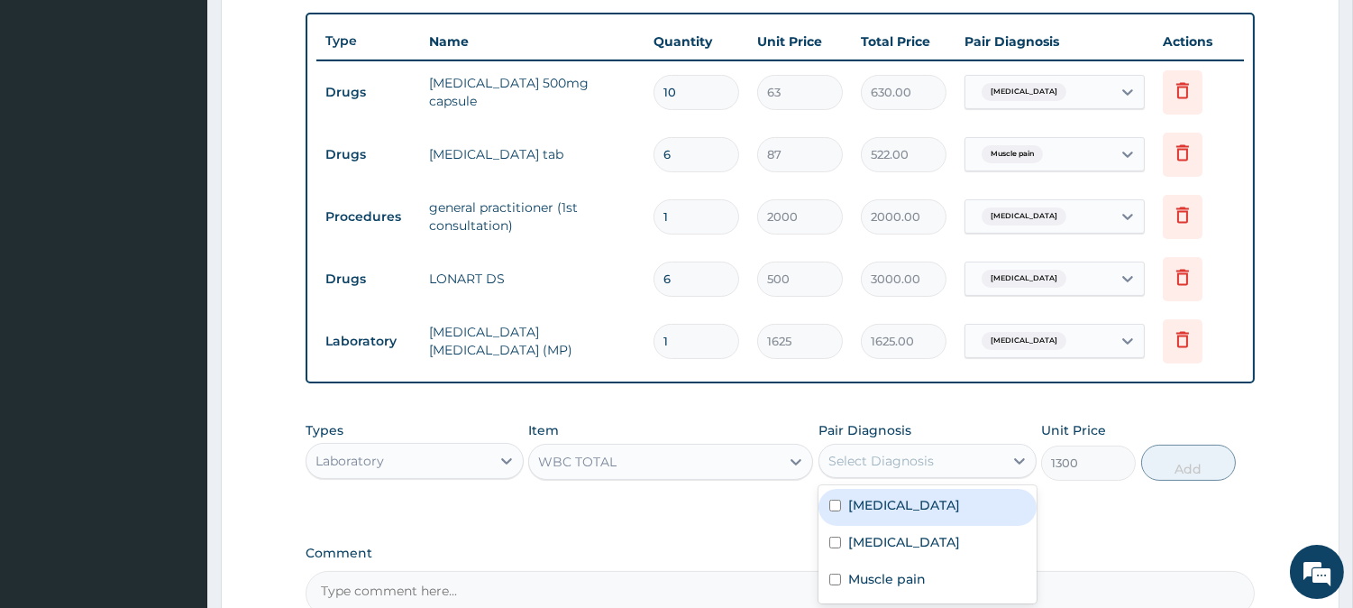
scroll to position [692, 0]
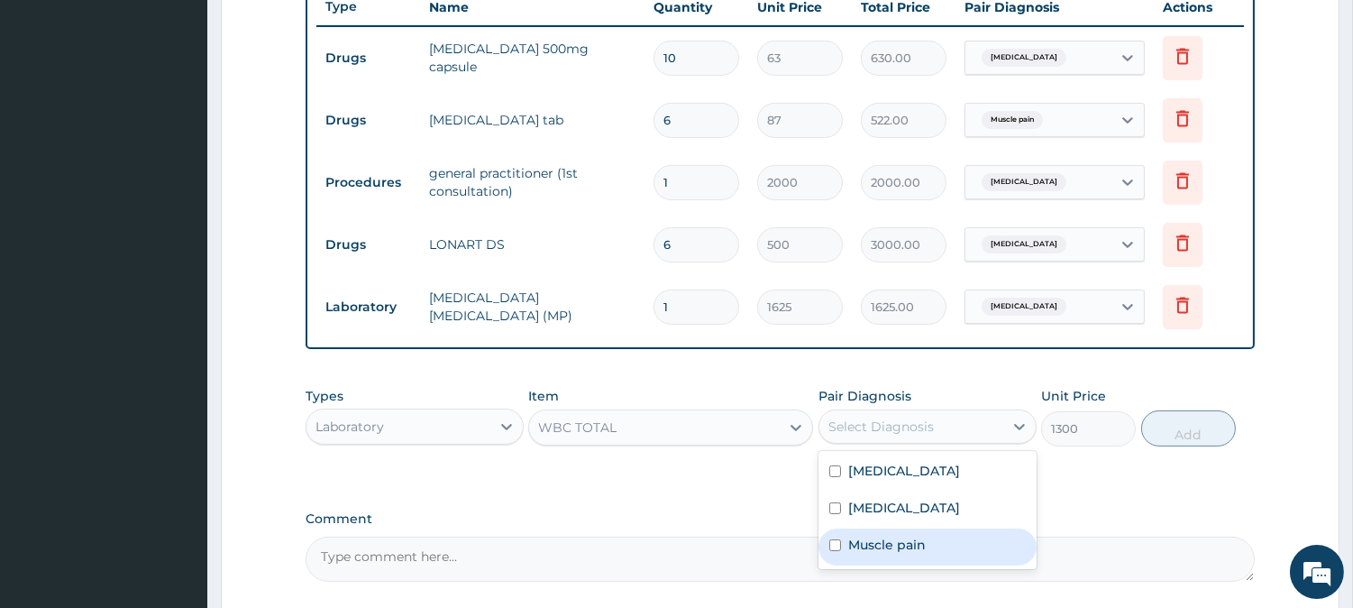
click at [905, 551] on label "Muscle pain" at bounding box center [887, 544] width 78 height 18
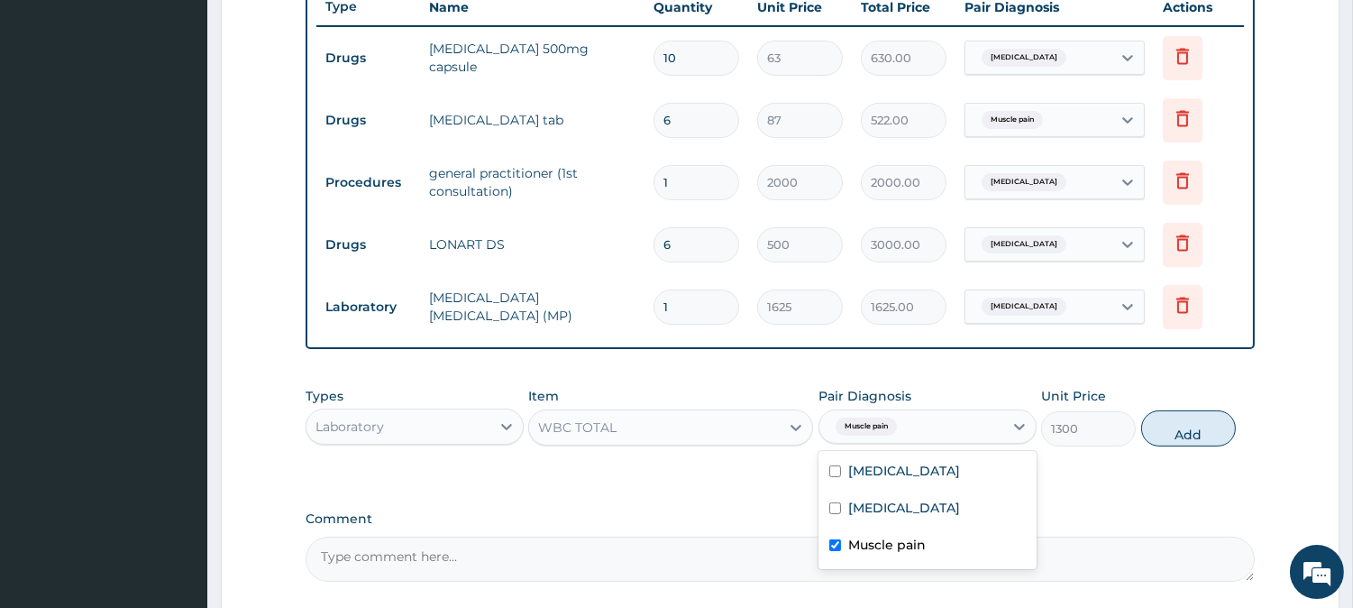
click at [836, 546] on input "checkbox" at bounding box center [835, 545] width 12 height 12
checkbox input "false"
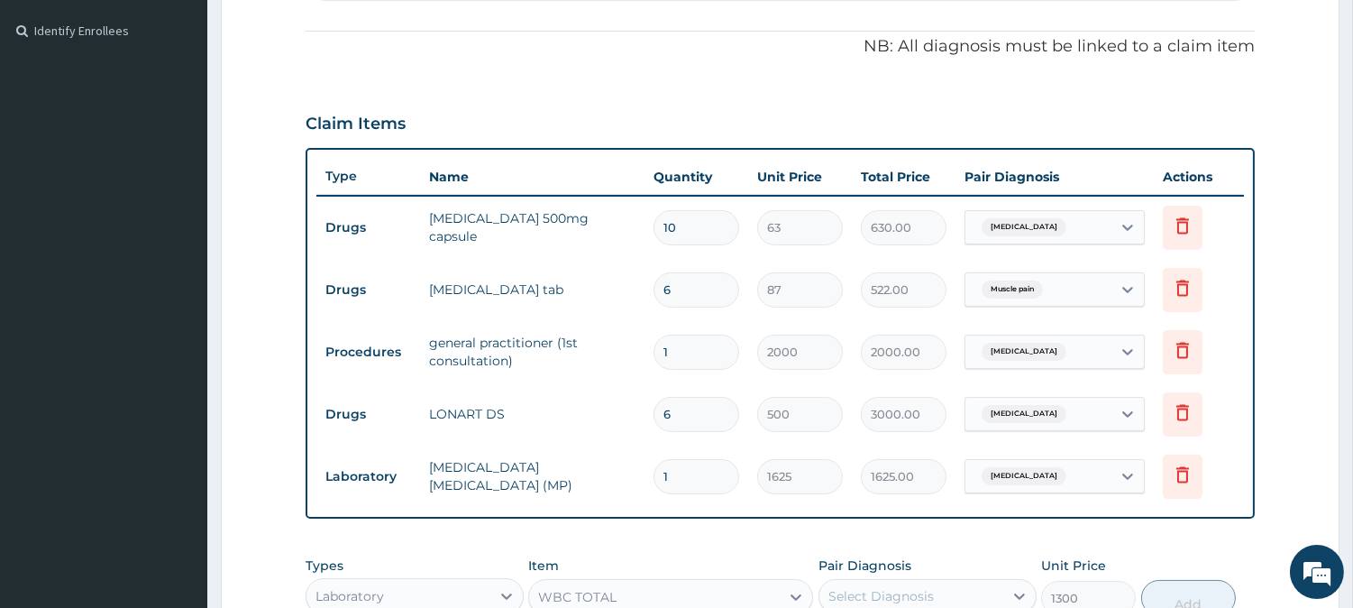
scroll to position [392, 0]
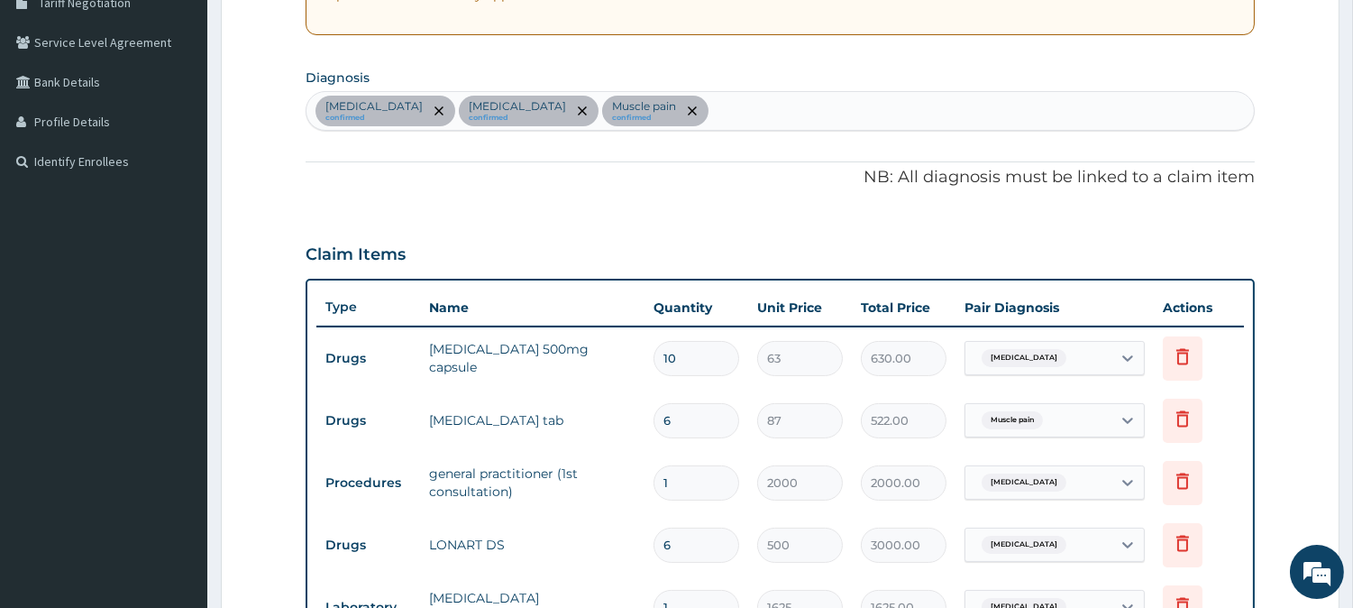
click at [728, 108] on div "Malaria confirmed Upper respiratory infection confirmed Muscle pain confirmed" at bounding box center [780, 111] width 947 height 38
type input "S"
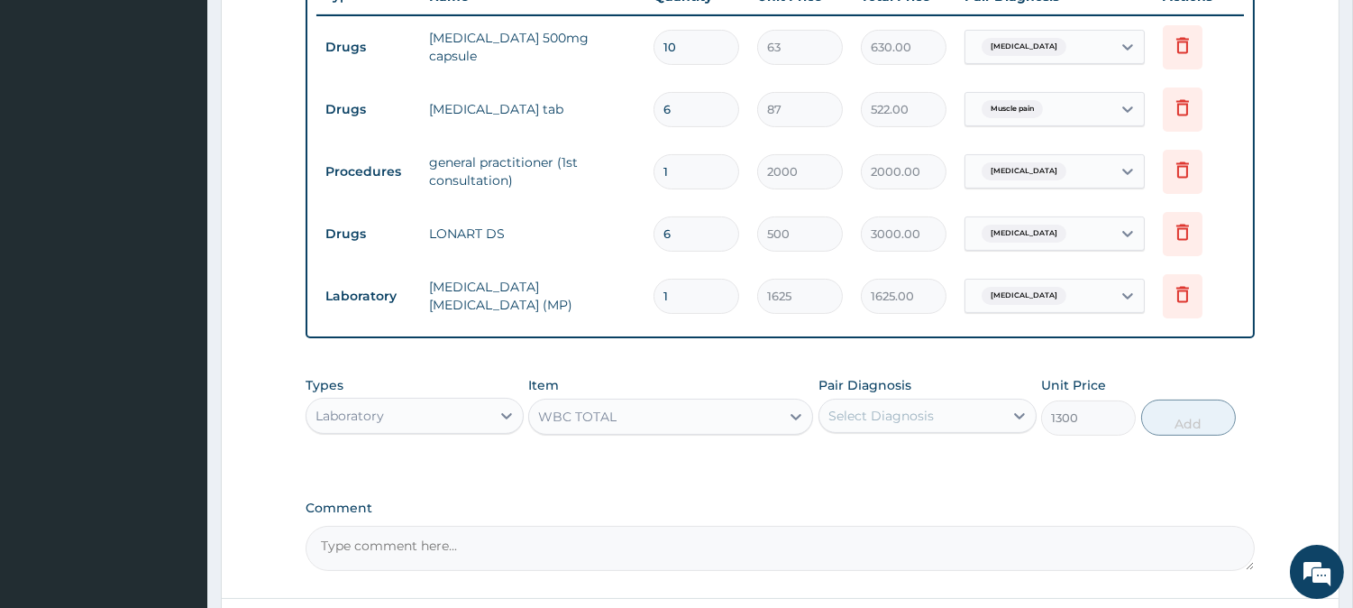
scroll to position [855, 0]
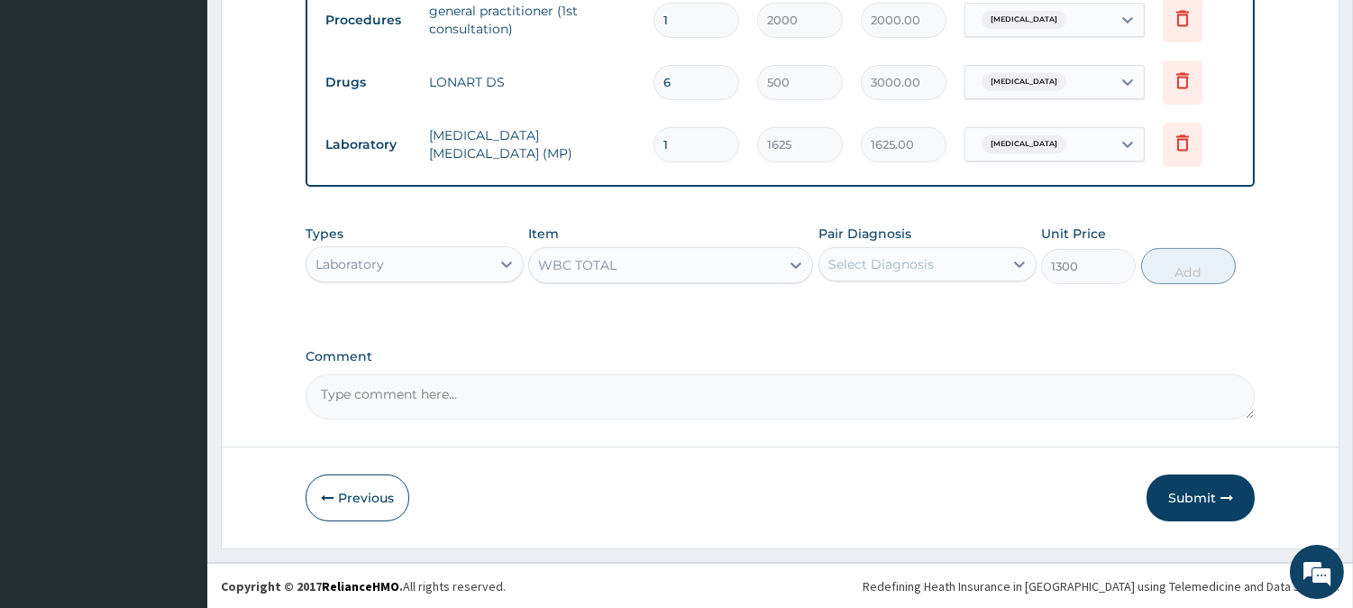
click at [880, 270] on div "Select Diagnosis" at bounding box center [880, 264] width 105 height 18
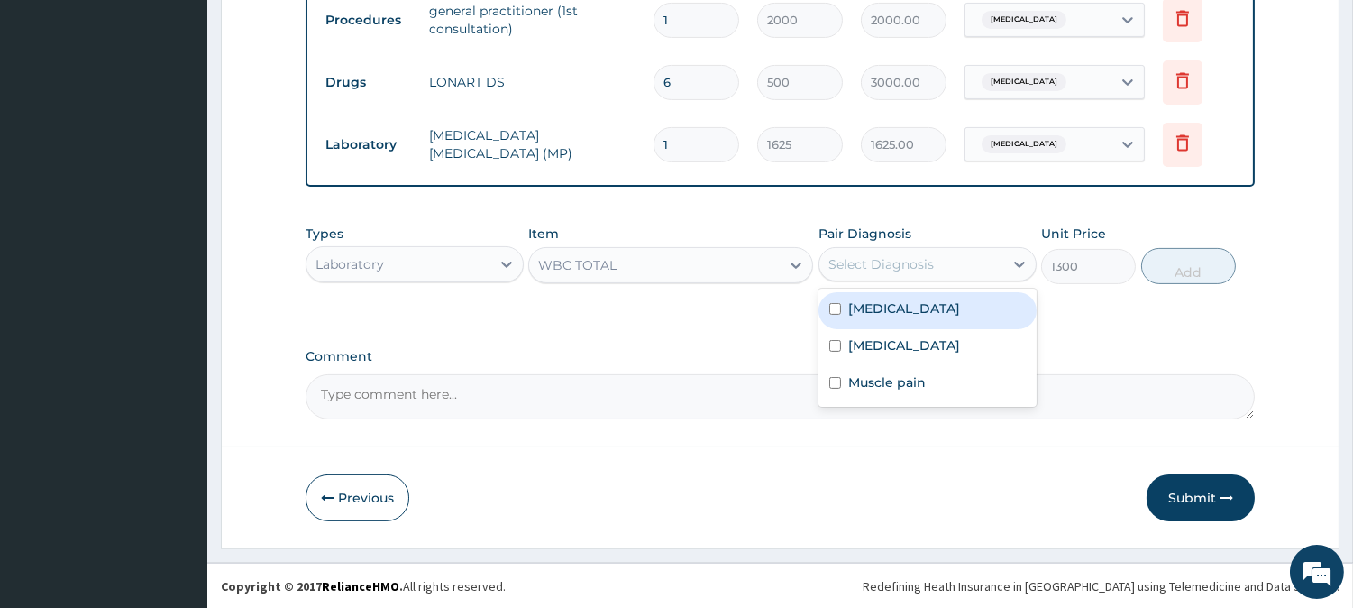
click at [875, 307] on label "Malaria" at bounding box center [904, 308] width 112 height 18
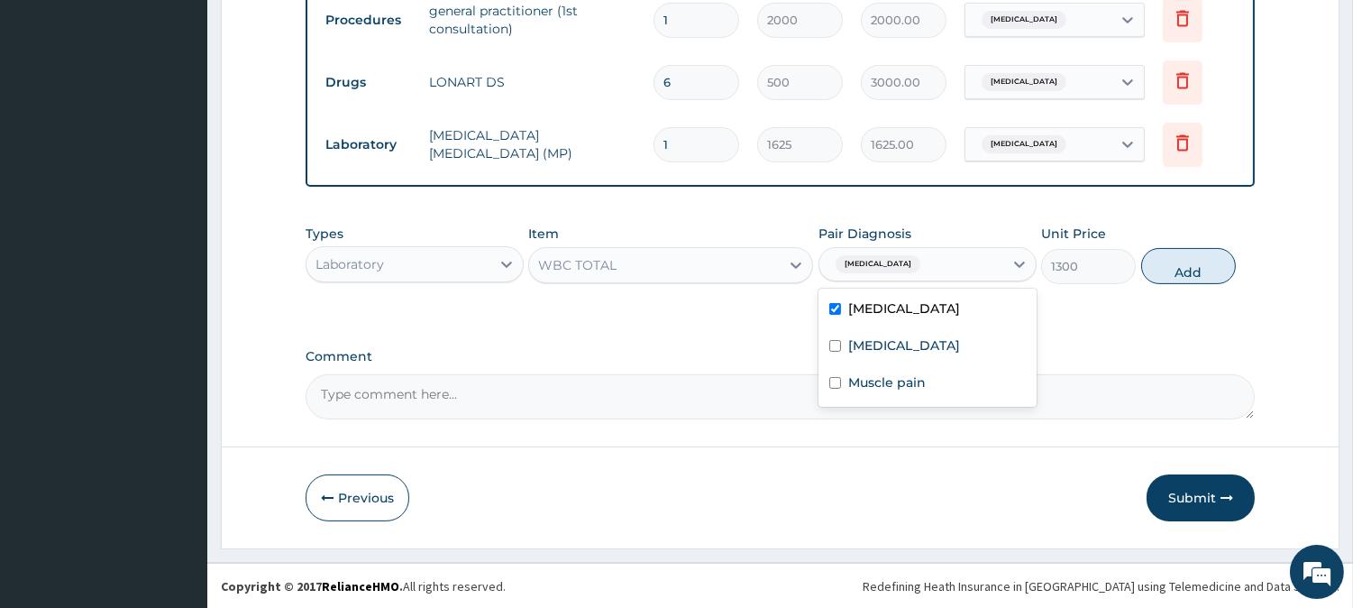
checkbox input "true"
click at [888, 281] on div "Pair Diagnosis option Malaria, selected. option Malaria selected, 1 of 3. 3 res…" at bounding box center [928, 253] width 218 height 59
click at [927, 272] on div at bounding box center [928, 264] width 2 height 22
drag, startPoint x: 875, startPoint y: 343, endPoint x: 1123, endPoint y: 311, distance: 249.9
click at [875, 343] on label "Upper respiratory infection" at bounding box center [904, 345] width 112 height 18
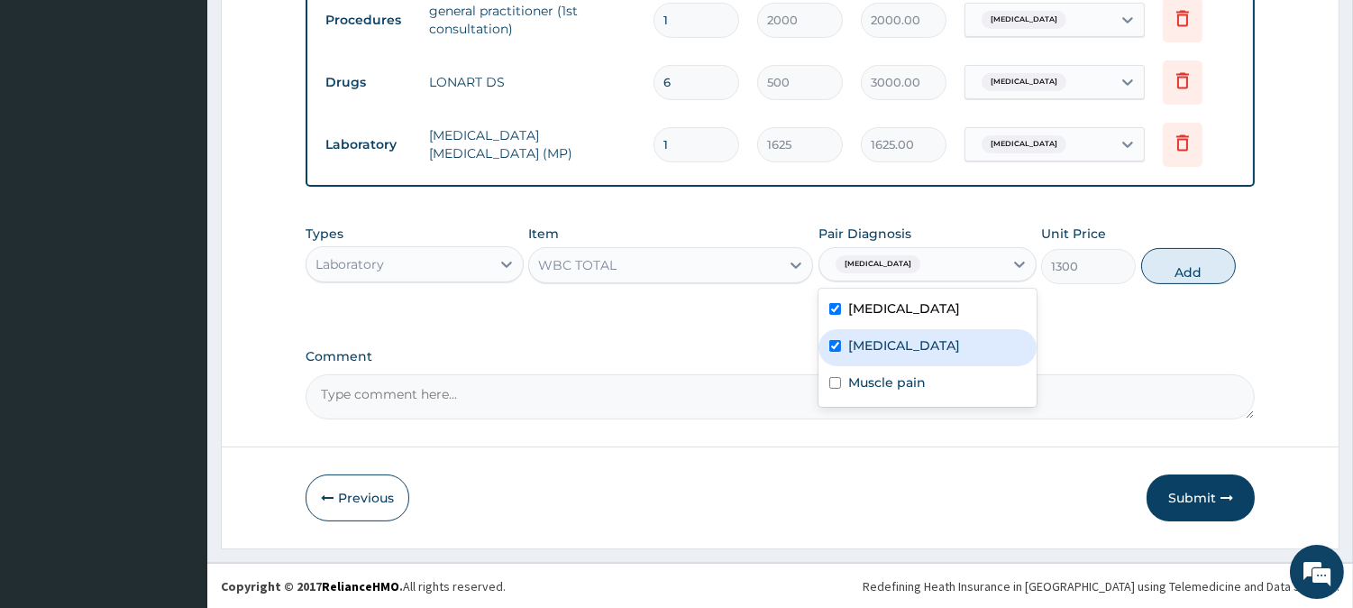
checkbox input "true"
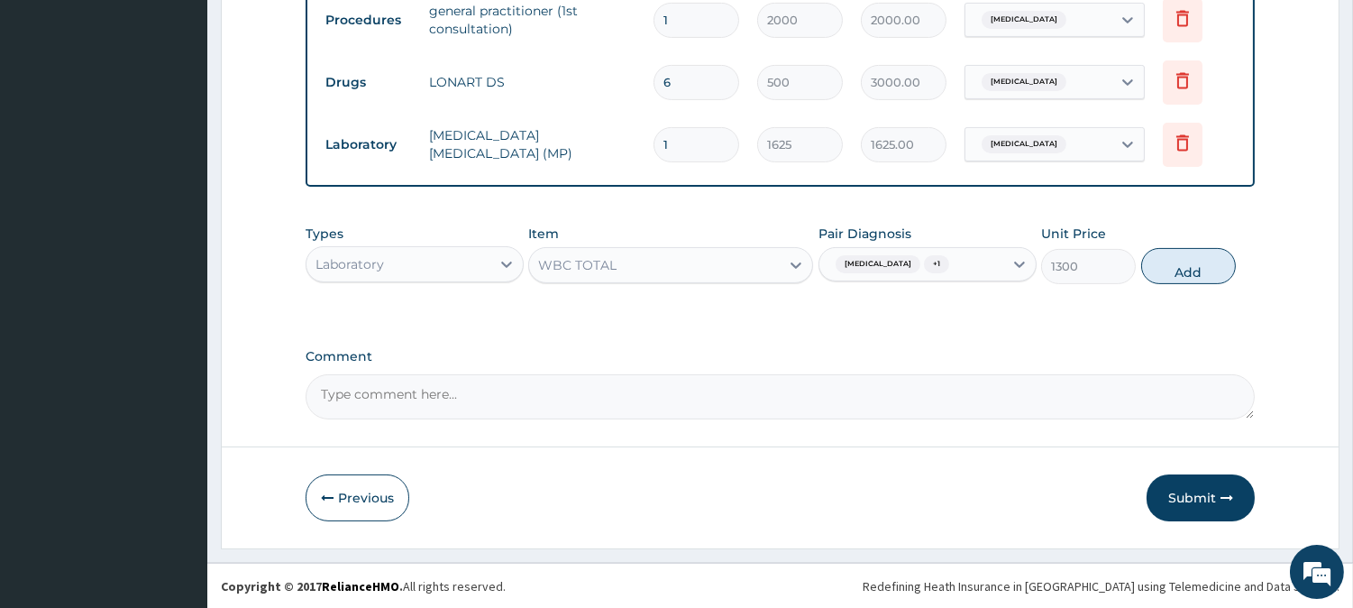
click at [1131, 349] on label "Comment" at bounding box center [780, 356] width 949 height 15
click at [1131, 374] on textarea "Comment" at bounding box center [780, 396] width 949 height 45
click at [1183, 260] on button "Add" at bounding box center [1188, 266] width 95 height 36
type input "0"
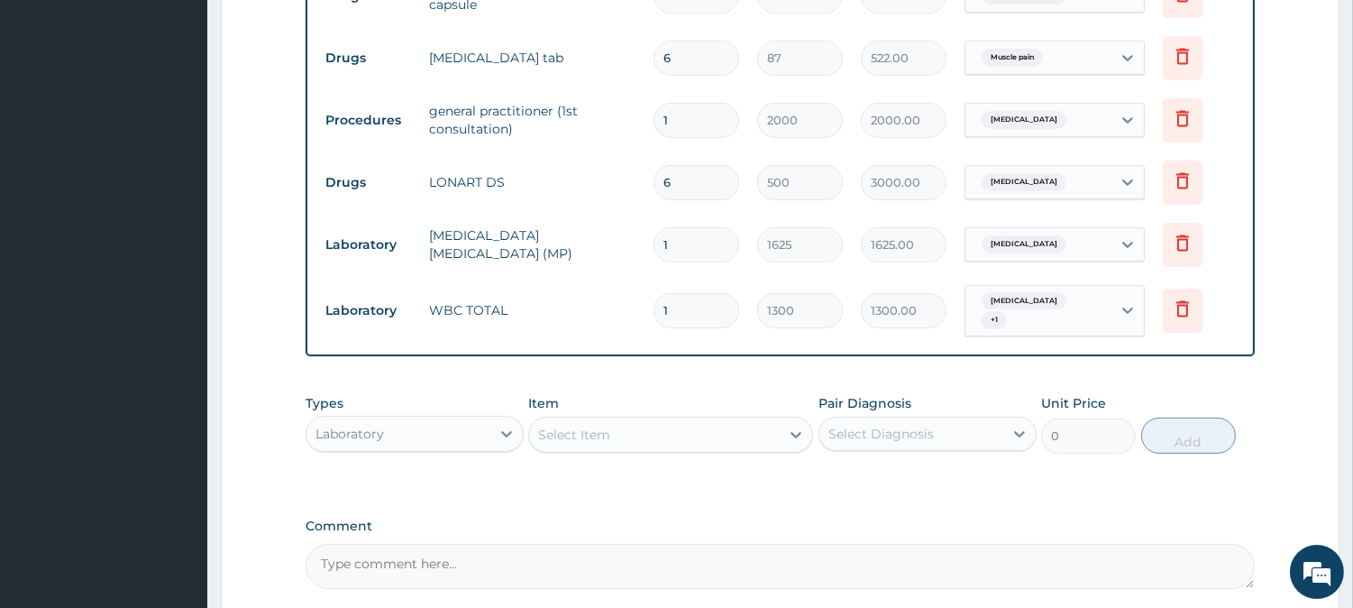
scroll to position [554, 0]
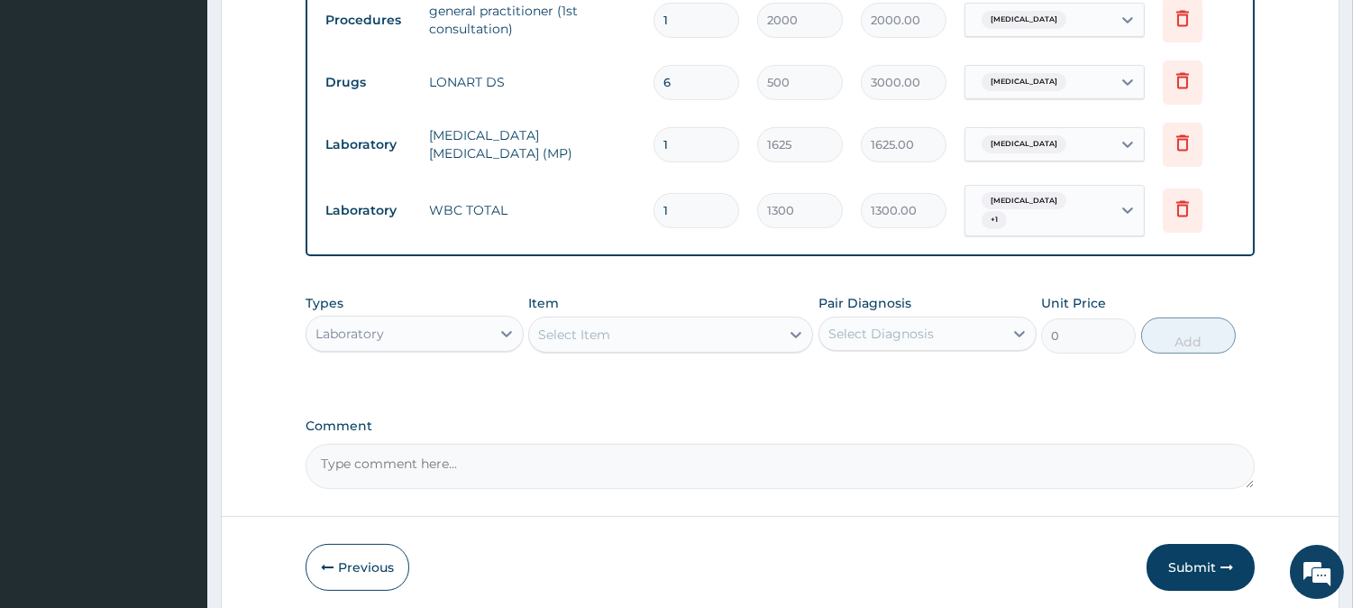
drag, startPoint x: 1195, startPoint y: 556, endPoint x: 718, endPoint y: 224, distance: 582.2
click at [1193, 553] on button "Submit" at bounding box center [1201, 567] width 108 height 47
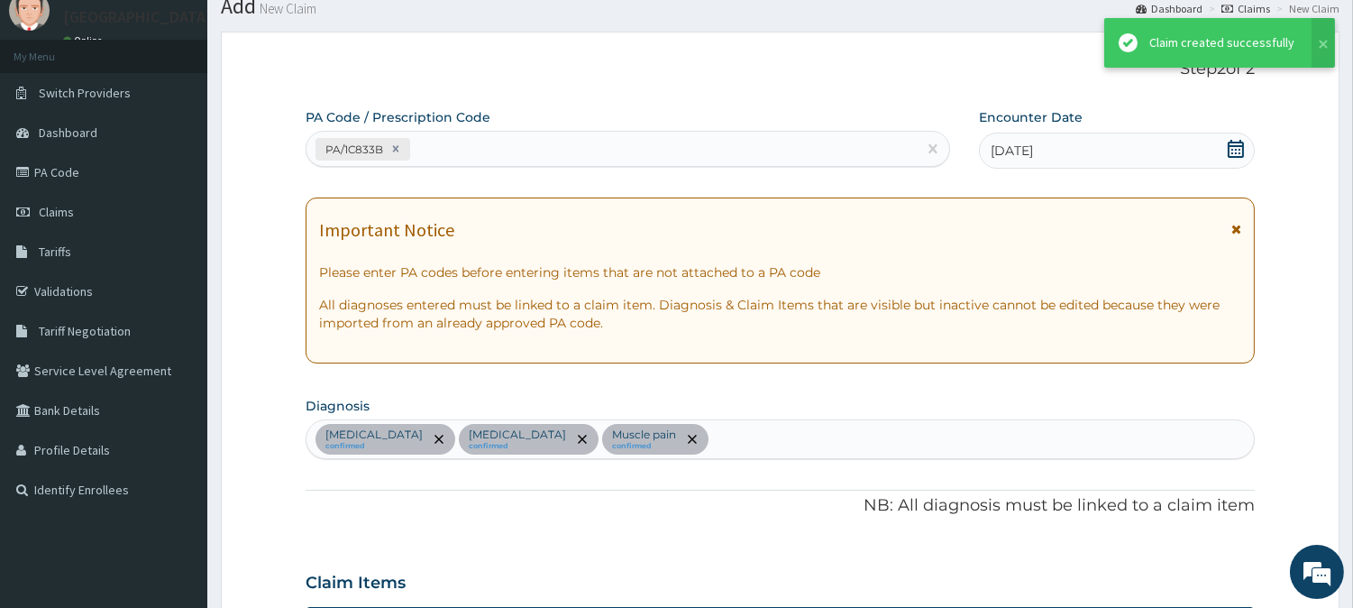
scroll to position [855, 0]
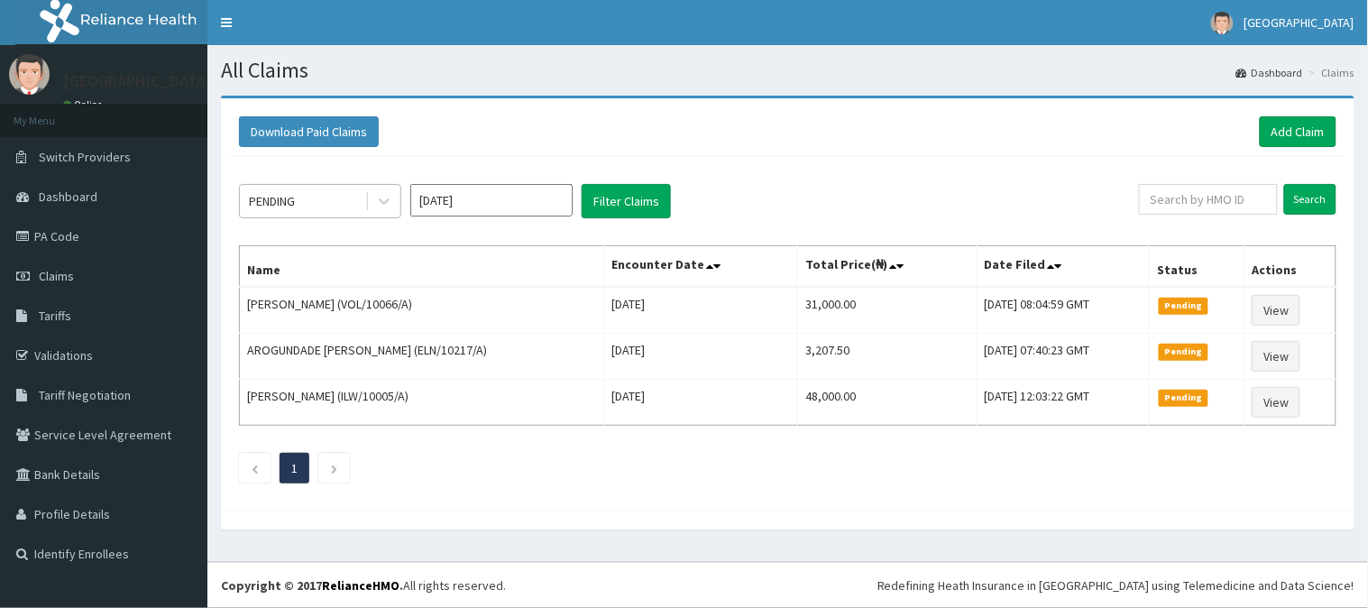
click at [285, 198] on div "PENDING" at bounding box center [272, 201] width 46 height 18
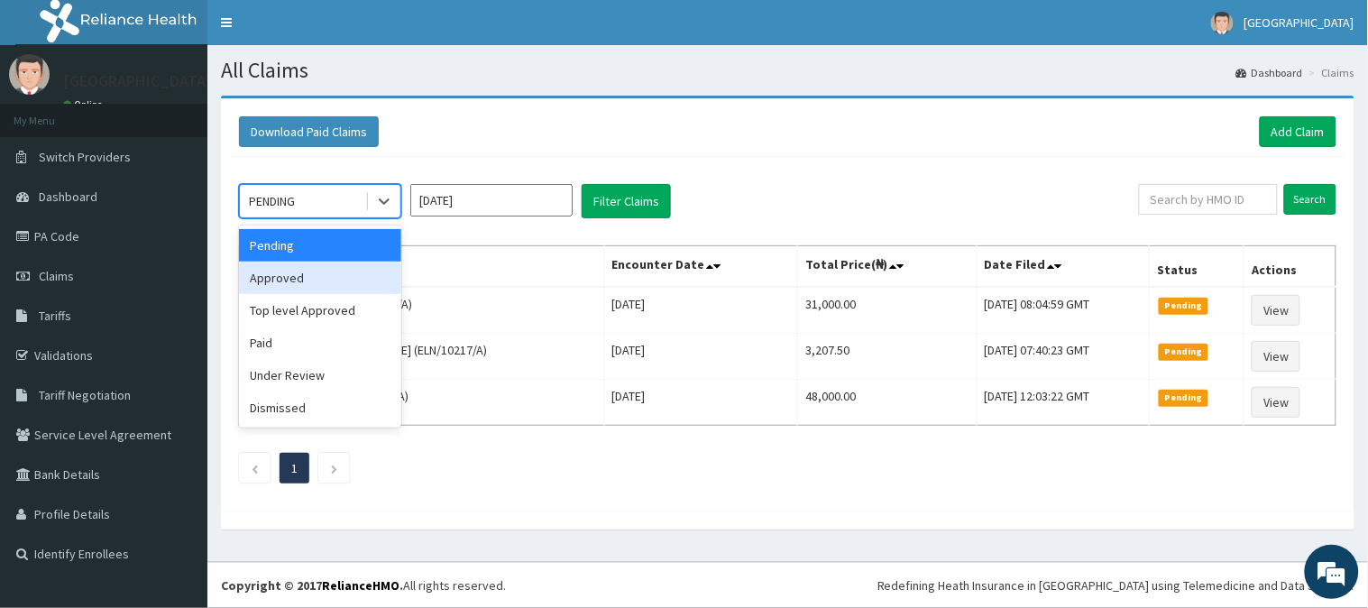
drag, startPoint x: 274, startPoint y: 278, endPoint x: 626, endPoint y: 225, distance: 355.5
click at [278, 276] on div "Approved" at bounding box center [320, 277] width 162 height 32
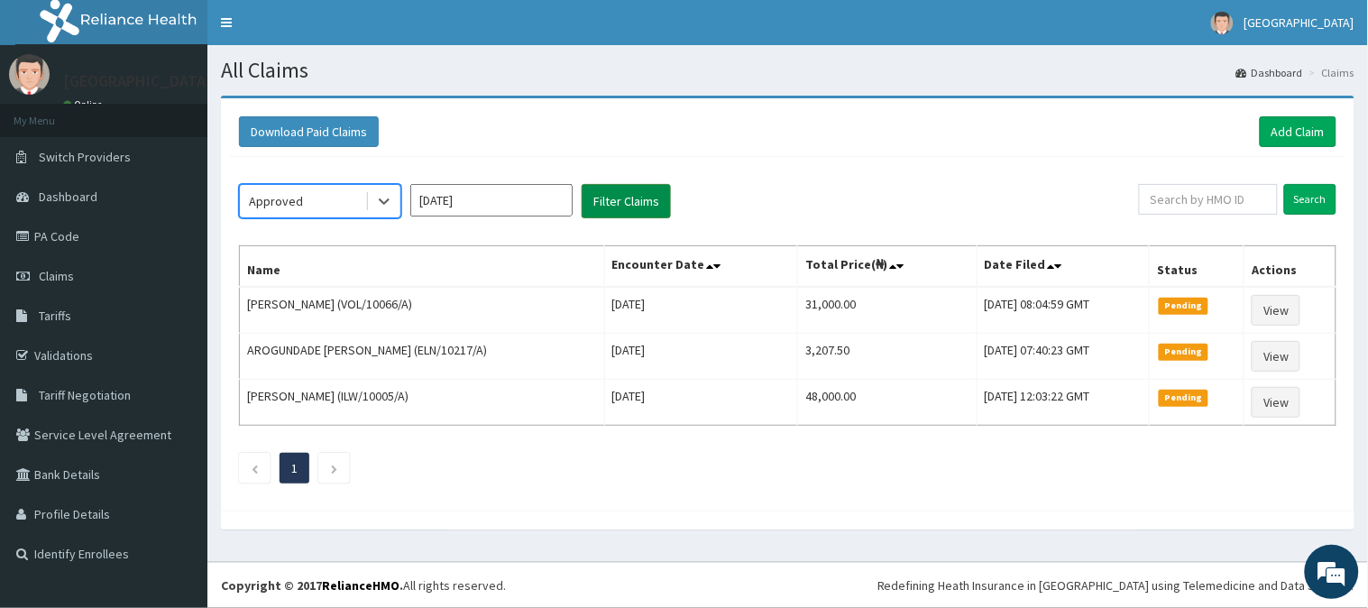
click at [635, 194] on button "Filter Claims" at bounding box center [625, 201] width 89 height 34
